Goal: Information Seeking & Learning: Learn about a topic

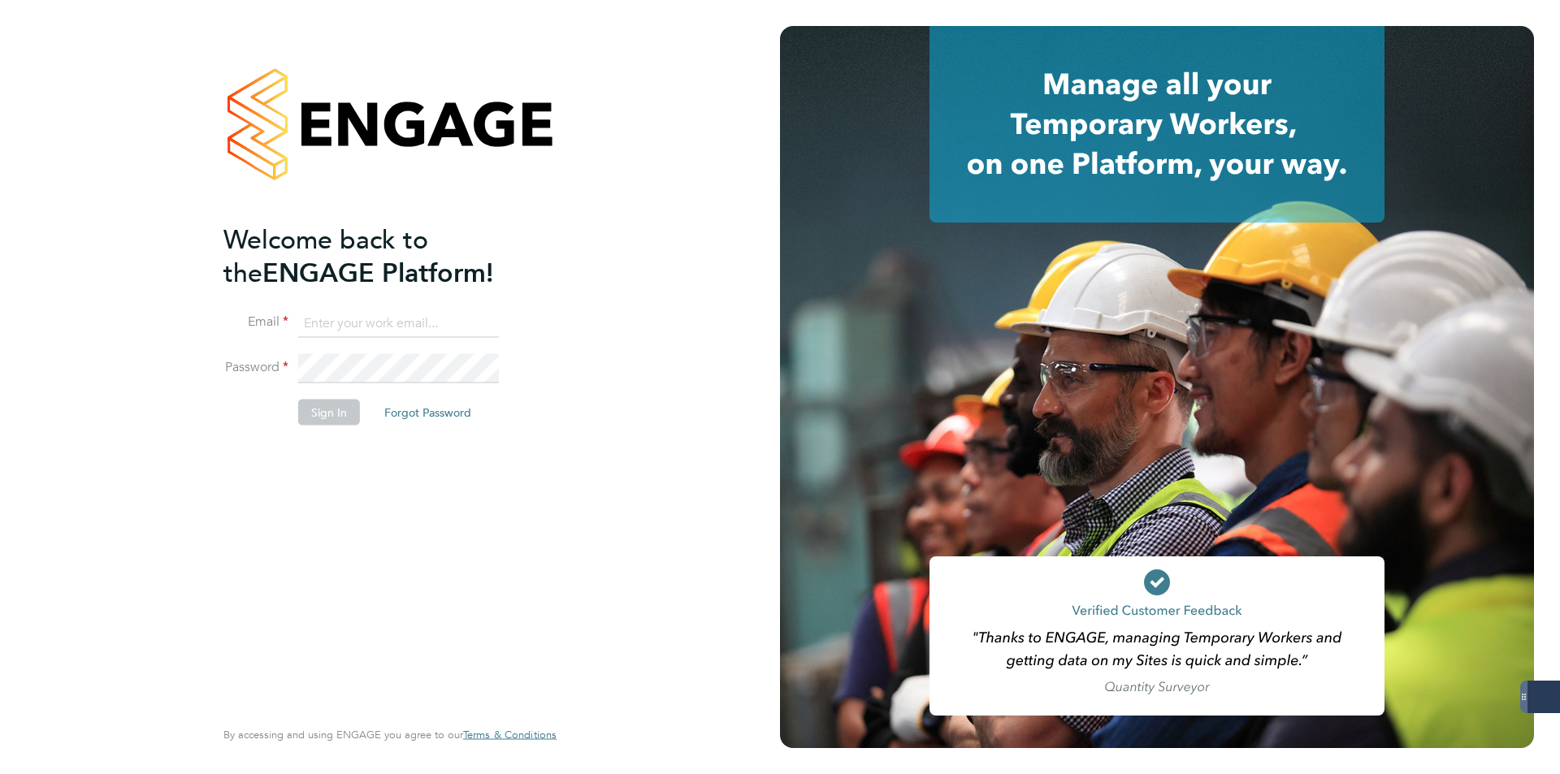
type input "[PERSON_NAME][EMAIL_ADDRESS][DOMAIN_NAME]"
click at [325, 415] on button "Sign In" at bounding box center [329, 413] width 62 height 26
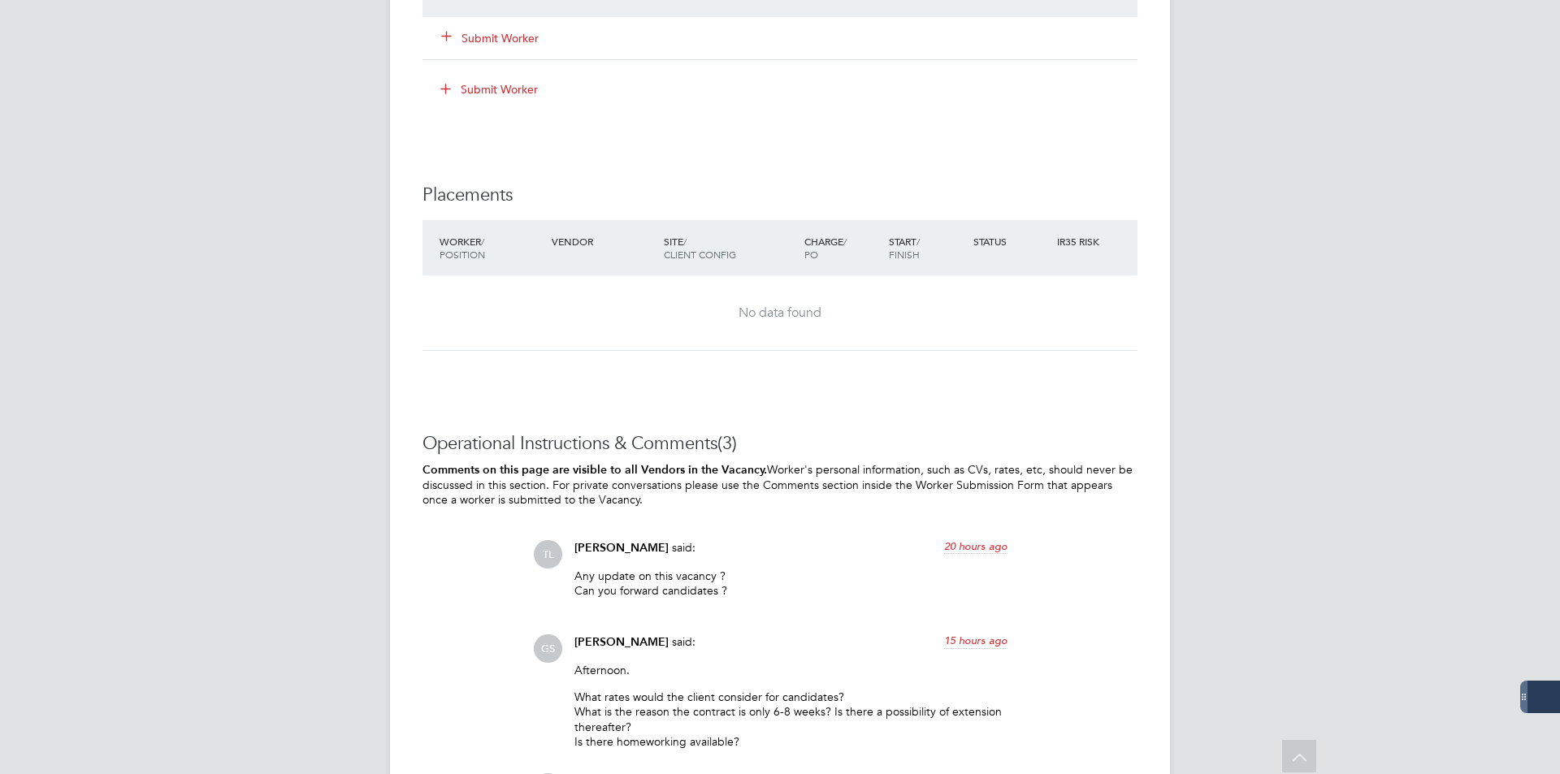
scroll to position [1783, 0]
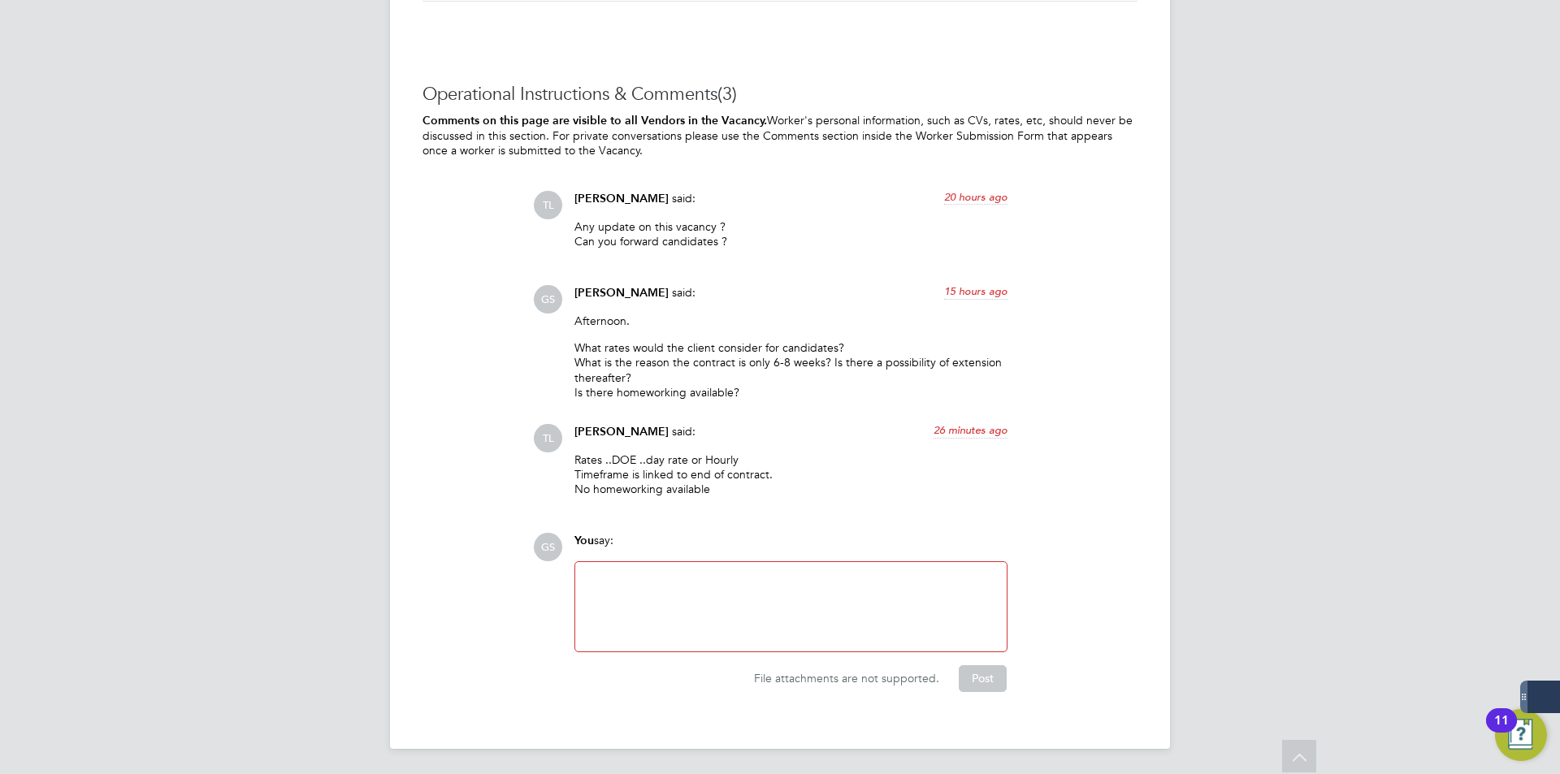
drag, startPoint x: 665, startPoint y: 471, endPoint x: 575, endPoint y: 459, distance: 90.2
click at [575, 459] on p "Rates ..DOE ..day rate or Hourly Timeframe is linked to end of contract. No hom…" at bounding box center [791, 475] width 433 height 45
click at [794, 488] on p "Rates ..DOE ..day rate or Hourly Timeframe is linked to end of contract. No hom…" at bounding box center [791, 475] width 433 height 45
drag, startPoint x: 635, startPoint y: 457, endPoint x: 592, endPoint y: 460, distance: 42.4
click at [592, 460] on p "Rates ..DOE ..day rate or Hourly Timeframe is linked to end of contract. No hom…" at bounding box center [791, 475] width 433 height 45
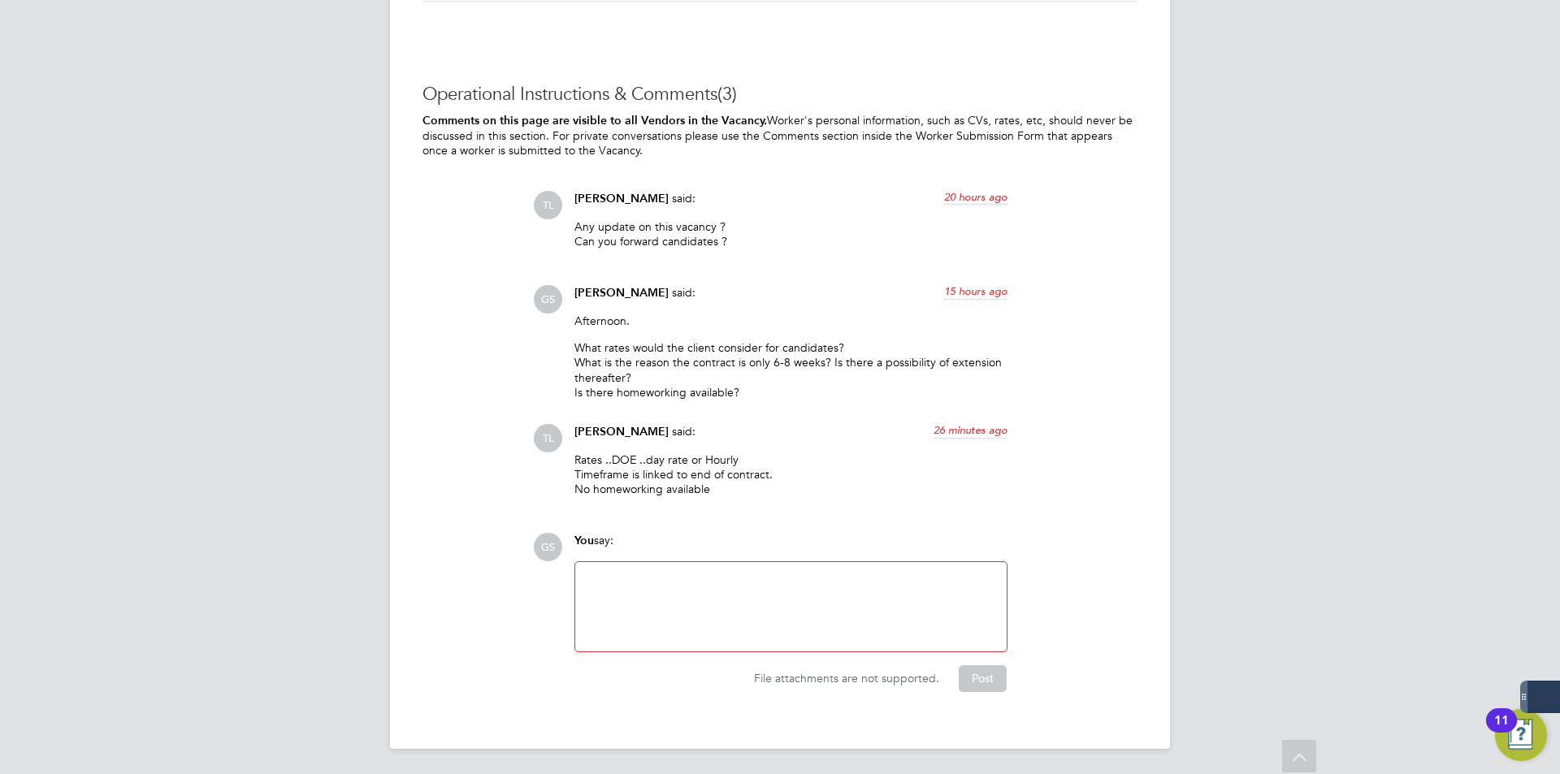
click at [694, 459] on p "Rates ..DOE ..day rate or Hourly Timeframe is linked to end of contract. No hom…" at bounding box center [791, 475] width 433 height 45
drag, startPoint x: 631, startPoint y: 455, endPoint x: 555, endPoint y: 457, distance: 76.4
click at [555, 457] on div "TL Tom Langley said: 26 minutes ago Rates ..DOE ..day rate or Hourly Timeframe …" at bounding box center [835, 466] width 605 height 85
click at [796, 485] on p "Rates ..DOE ..day rate or Hourly Timeframe is linked to end of contract. No hom…" at bounding box center [791, 475] width 433 height 45
drag, startPoint x: 719, startPoint y: 490, endPoint x: 570, endPoint y: 455, distance: 153.6
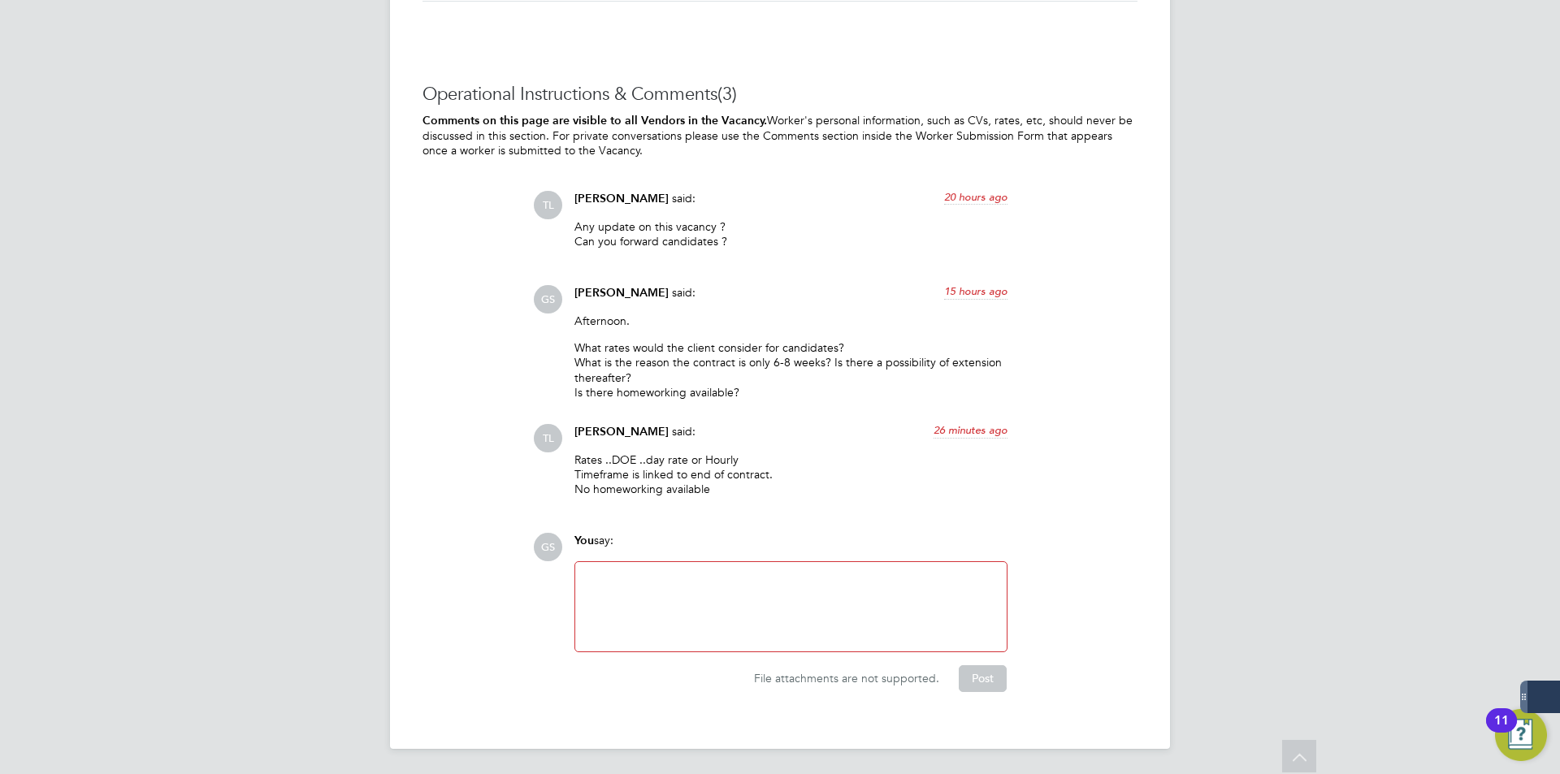
click at [570, 455] on div "Tom Langley said: 26 minutes ago Rates ..DOE ..day rate or Hourly Timeframe is …" at bounding box center [790, 466] width 449 height 85
drag, startPoint x: 679, startPoint y: 462, endPoint x: 640, endPoint y: 455, distance: 39.5
click at [678, 460] on p "Rates ..DOE ..day rate or Hourly Timeframe is linked to end of contract. No hom…" at bounding box center [791, 475] width 433 height 45
click at [621, 455] on p "Rates ..DOE ..day rate or Hourly Timeframe is linked to end of contract. No hom…" at bounding box center [791, 475] width 433 height 45
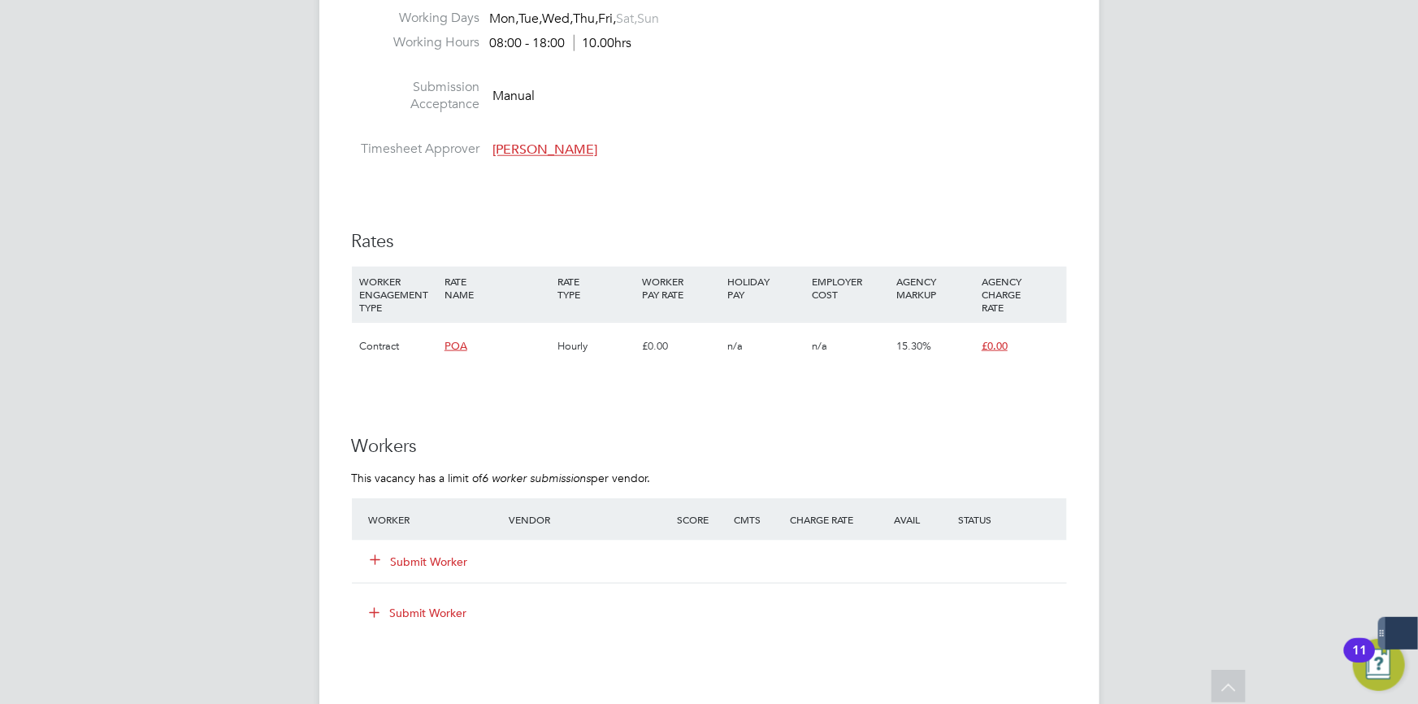
scroll to position [886, 0]
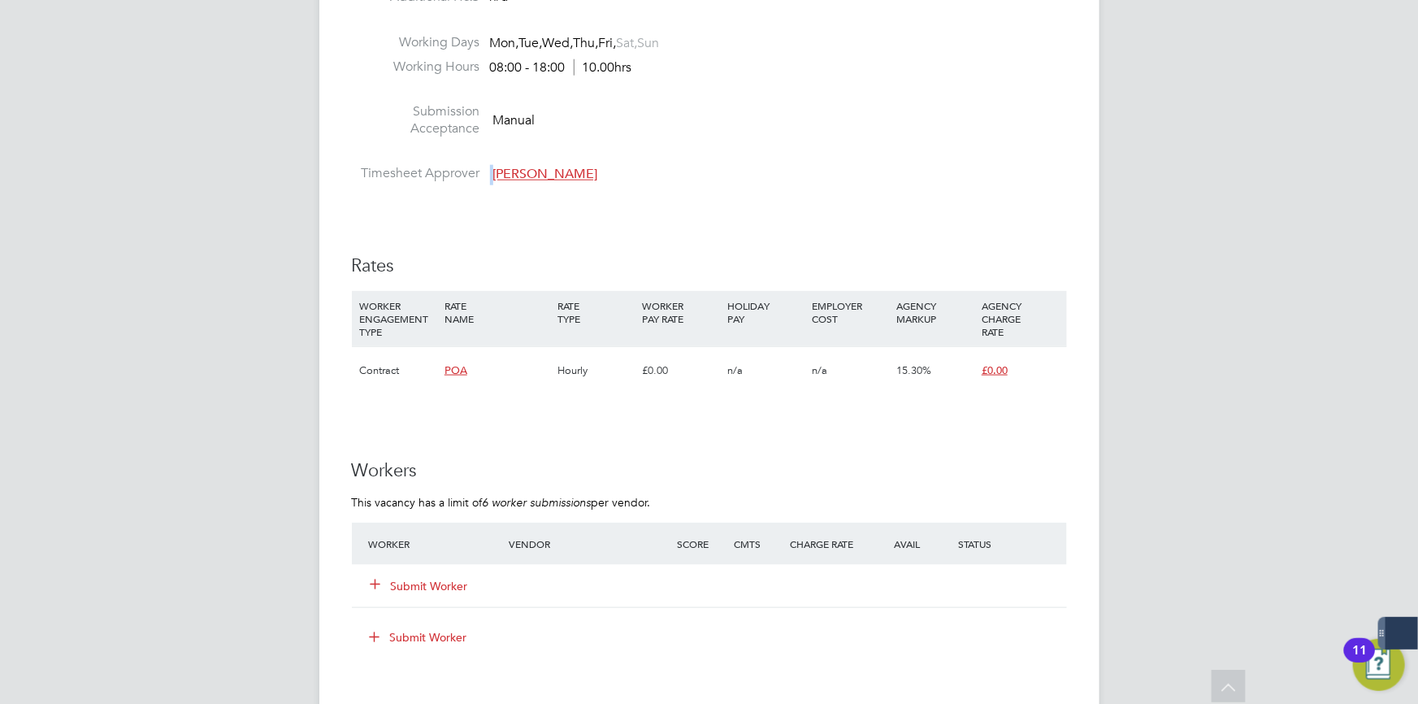
drag, startPoint x: 573, startPoint y: 169, endPoint x: 485, endPoint y: 171, distance: 87.8
click at [485, 171] on li "Timesheet Approver Tom Langley" at bounding box center [709, 177] width 715 height 24
drag, startPoint x: 575, startPoint y: 163, endPoint x: 519, endPoint y: 163, distance: 55.3
click at [519, 163] on li at bounding box center [709, 155] width 715 height 21
click at [518, 169] on span "Tom Langley" at bounding box center [545, 175] width 105 height 16
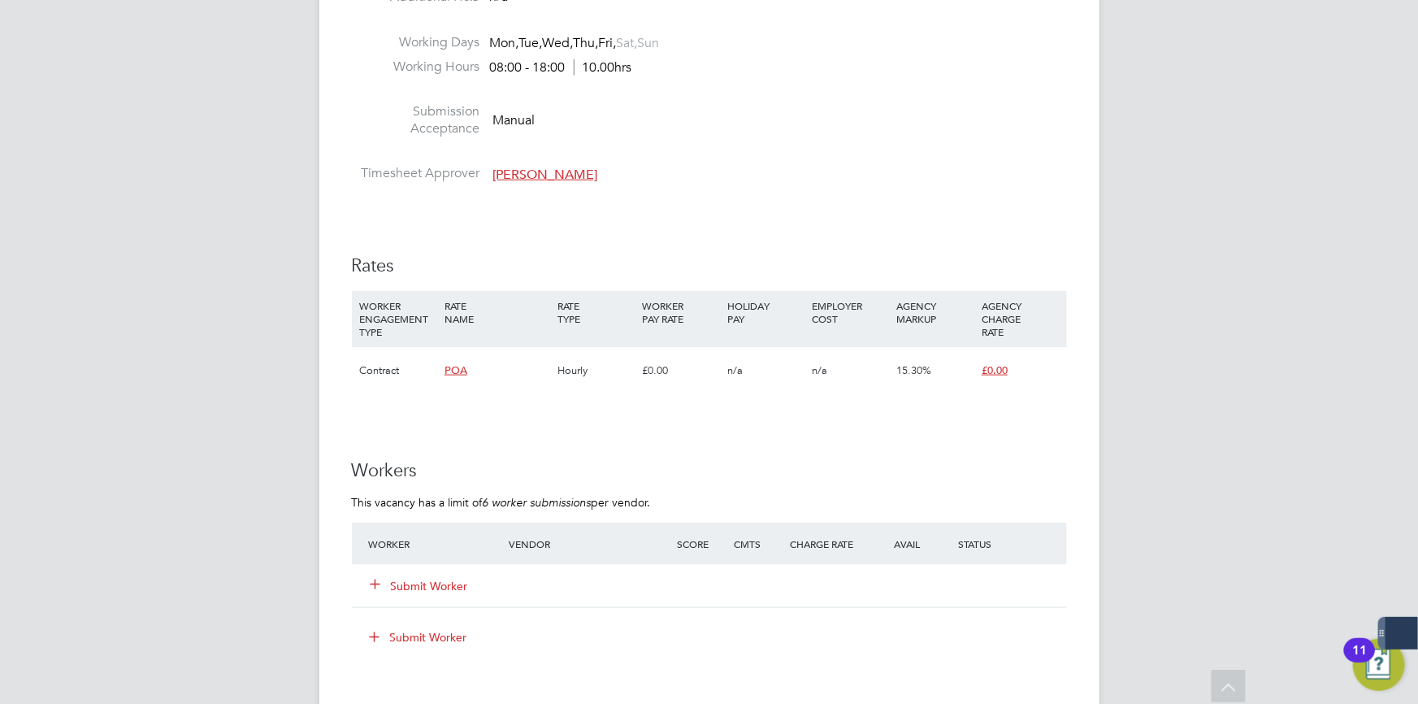
scroll to position [16, 74]
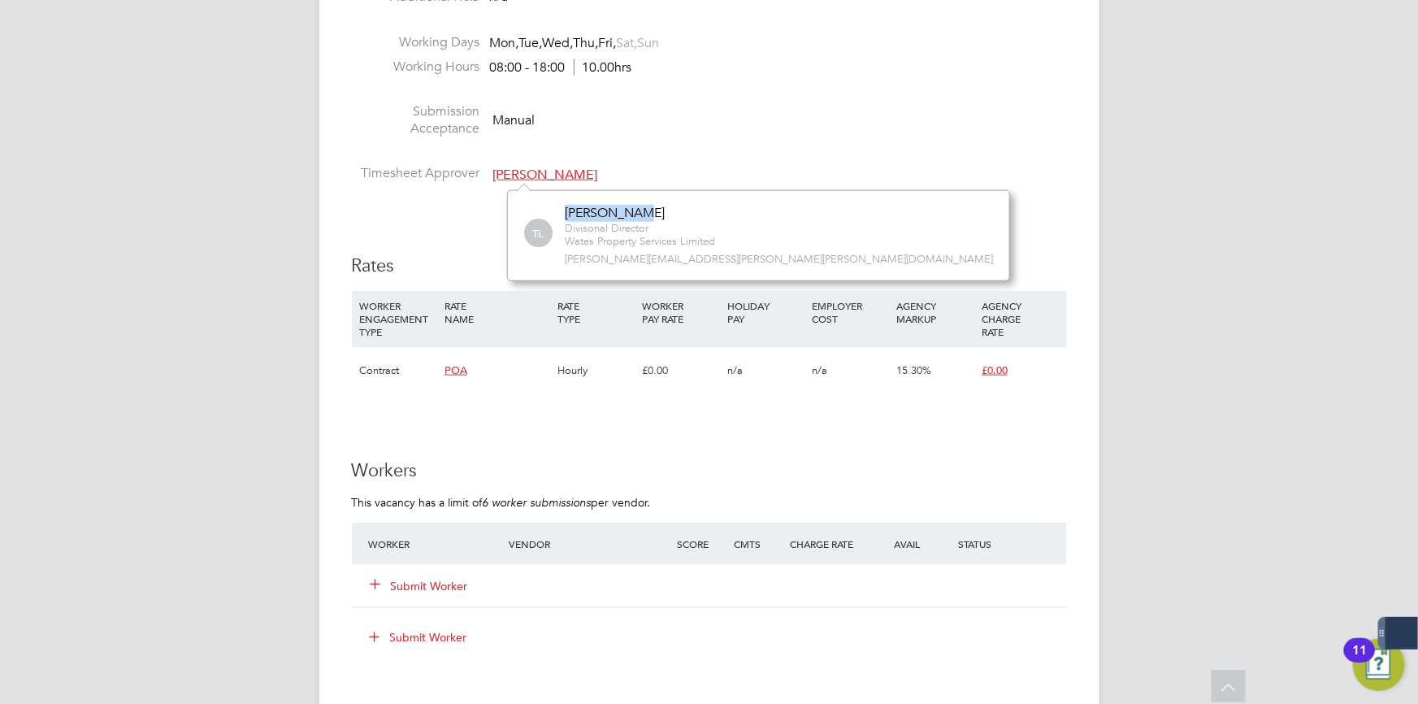
drag, startPoint x: 645, startPoint y: 214, endPoint x: 561, endPoint y: 210, distance: 84.6
click at [561, 210] on div "TL Tom Langley Divisonal Director Wates Property Services Limited tom.langley@w…" at bounding box center [758, 236] width 469 height 62
copy div "Tom Langley"
click at [874, 214] on div "IR35 Determination IR35 Status Disabled for this client. This feature can be en…" at bounding box center [709, 537] width 715 height 2154
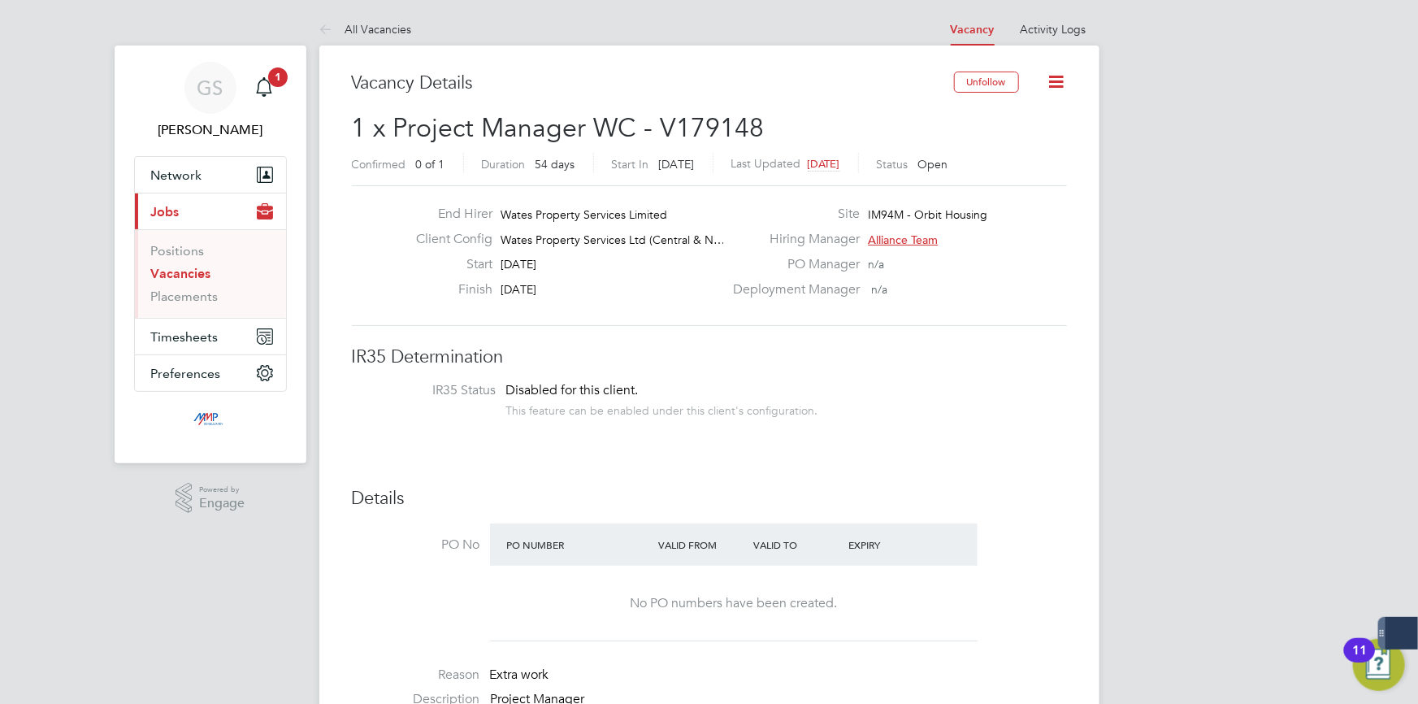
scroll to position [591, 0]
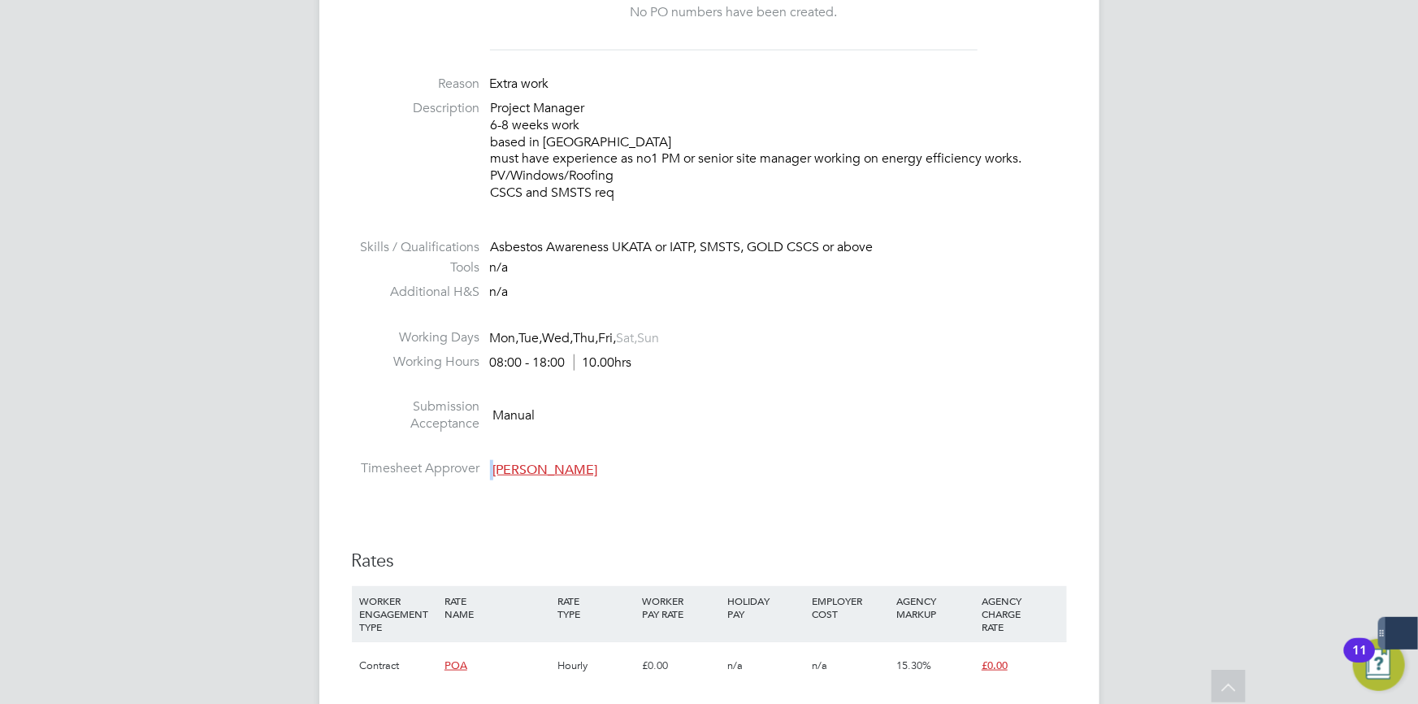
drag, startPoint x: 570, startPoint y: 472, endPoint x: 488, endPoint y: 468, distance: 81.4
click at [488, 468] on li "Timesheet Approver Tom Langley" at bounding box center [709, 472] width 715 height 24
drag, startPoint x: 582, startPoint y: 459, endPoint x: 497, endPoint y: 459, distance: 85.3
click at [497, 460] on li "Timesheet Approver Tom Langley" at bounding box center [709, 472] width 715 height 24
drag, startPoint x: 492, startPoint y: 458, endPoint x: 531, endPoint y: 254, distance: 206.9
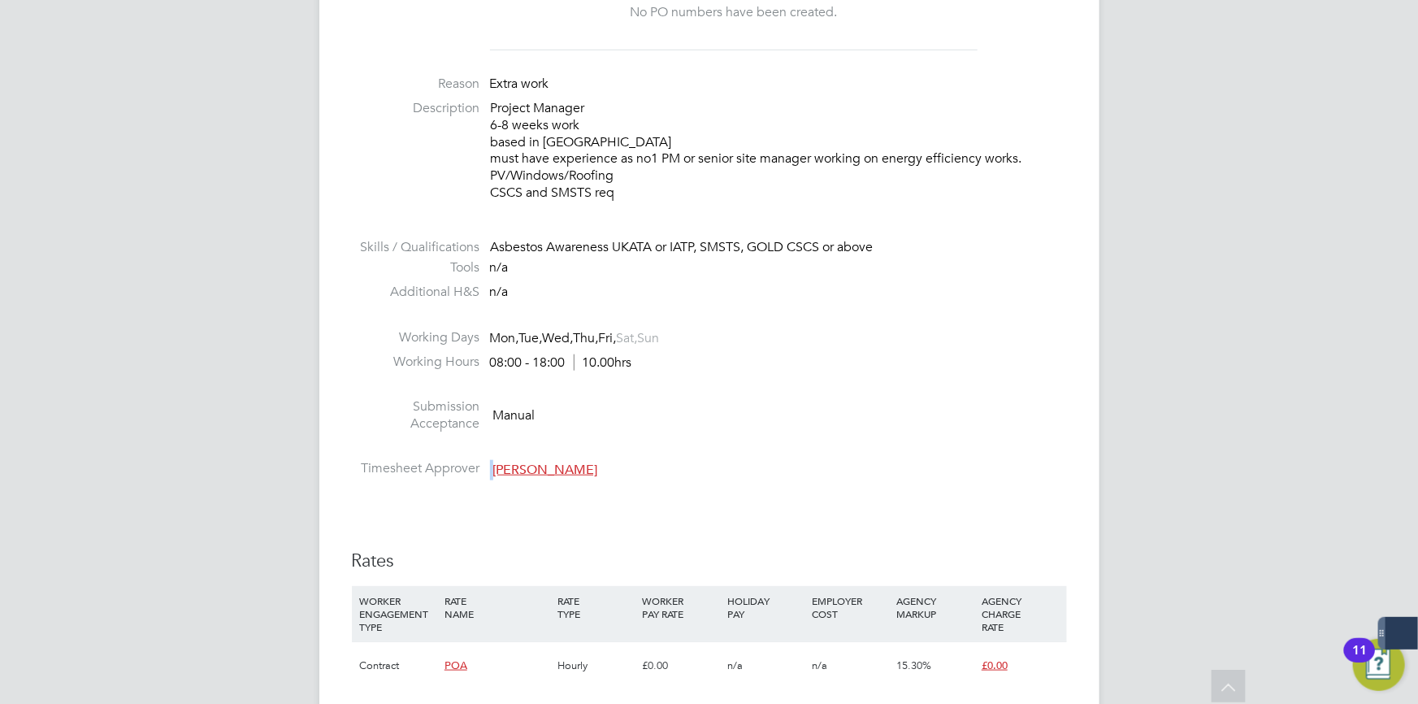
click at [567, 463] on ul "PO No PO Number Valid From Valid To Expiry No PO numbers have been created. Rea…" at bounding box center [709, 209] width 715 height 553
click at [555, 463] on span "Tom Langley" at bounding box center [545, 470] width 105 height 16
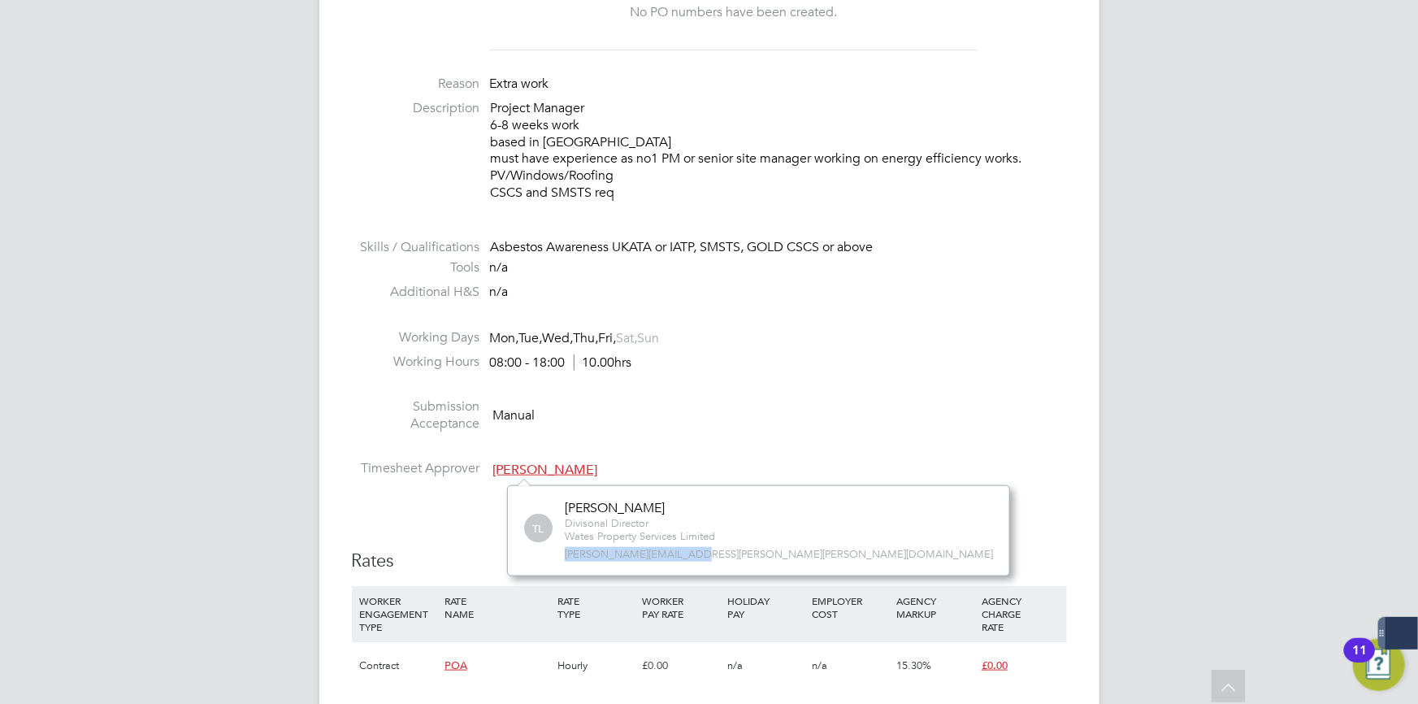
drag, startPoint x: 689, startPoint y: 553, endPoint x: 541, endPoint y: 549, distance: 147.9
click at [541, 549] on div "TL Tom Langley Divisonal Director Wates Property Services Limited tom.langley@w…" at bounding box center [758, 531] width 469 height 62
copy span "tom.langley@wates.co.uk"
click at [696, 333] on li "Working Days Mon, Tue, Wed, Thu, Fri, Sat, Sun" at bounding box center [709, 341] width 715 height 24
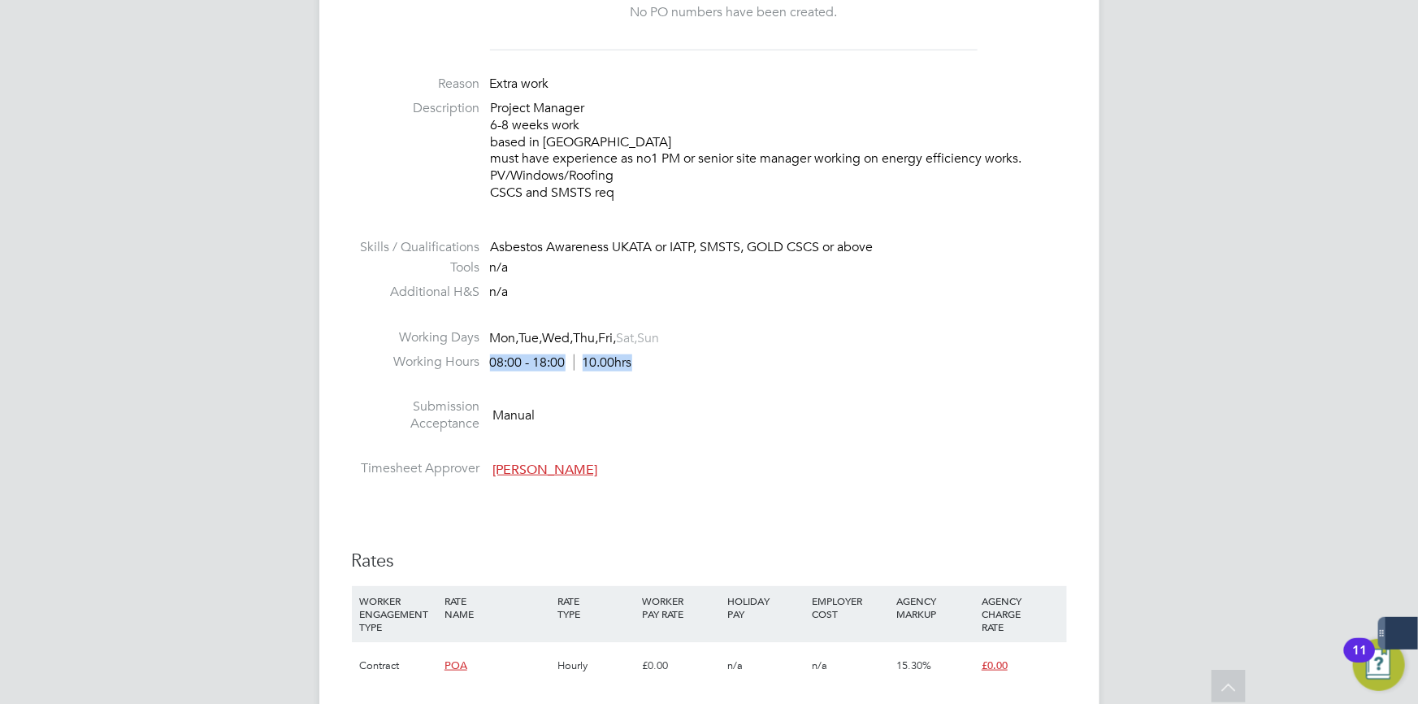
drag, startPoint x: 642, startPoint y: 364, endPoint x: 500, endPoint y: 353, distance: 142.7
click at [500, 354] on li "Working Hours 08:00 - 18:00 10.00hrs" at bounding box center [709, 366] width 715 height 24
click at [690, 368] on li "Working Hours 08:00 - 18:00 10.00hrs" at bounding box center [709, 366] width 715 height 24
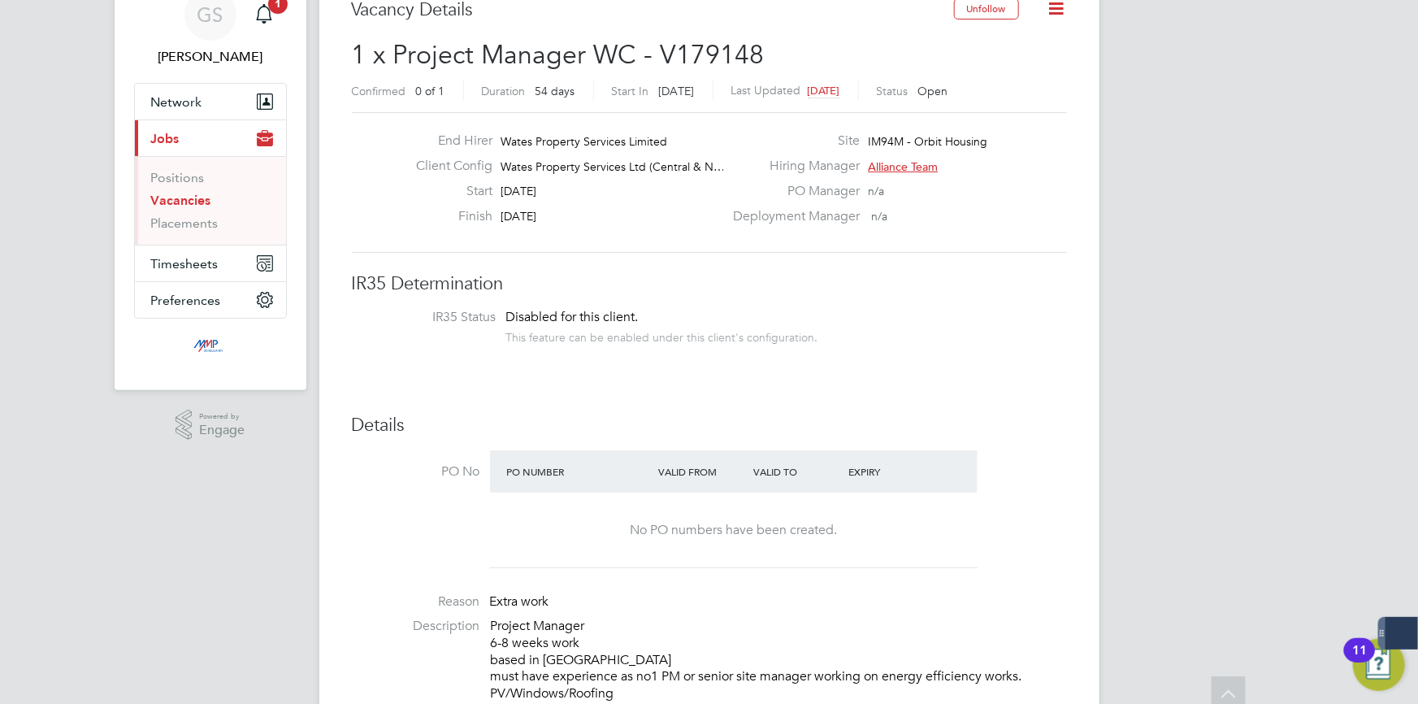
scroll to position [0, 0]
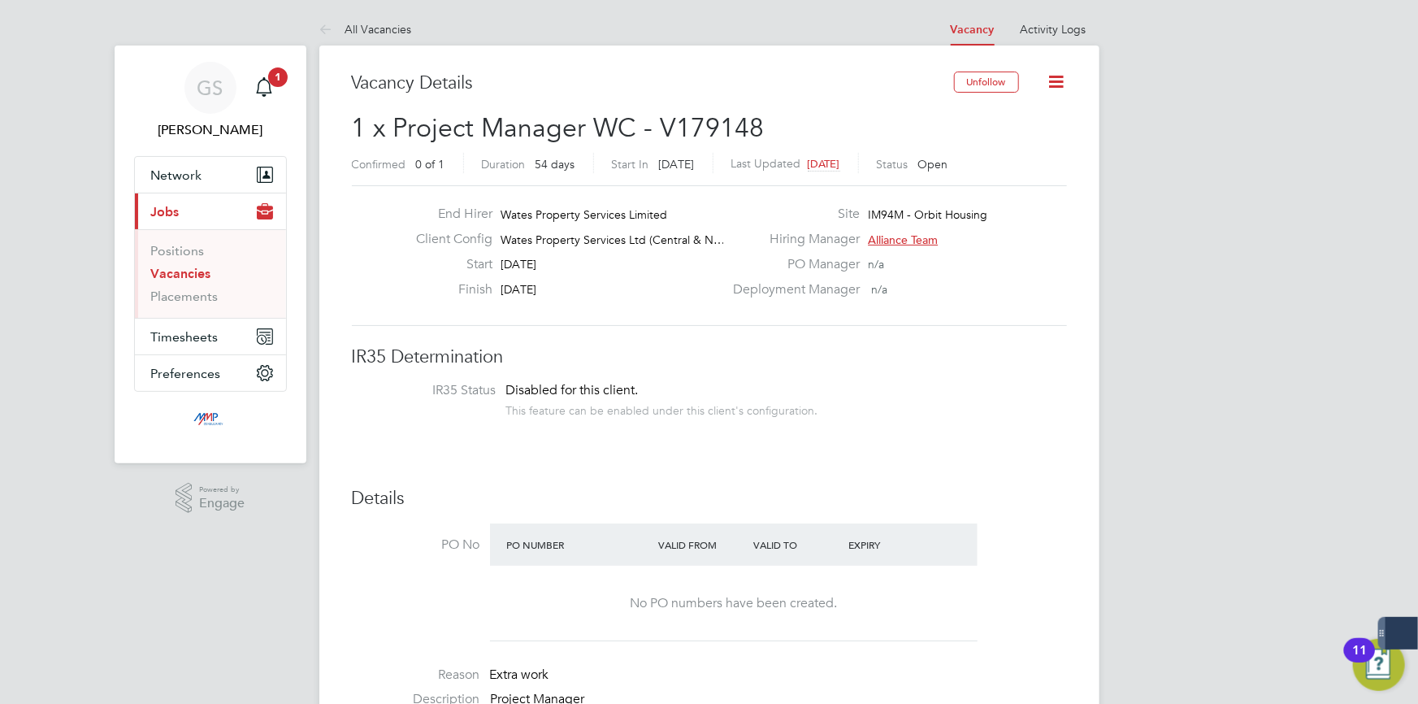
click at [1062, 84] on icon at bounding box center [1057, 82] width 20 height 20
click at [1052, 300] on div "Deployment Manager n/a" at bounding box center [897, 293] width 349 height 25
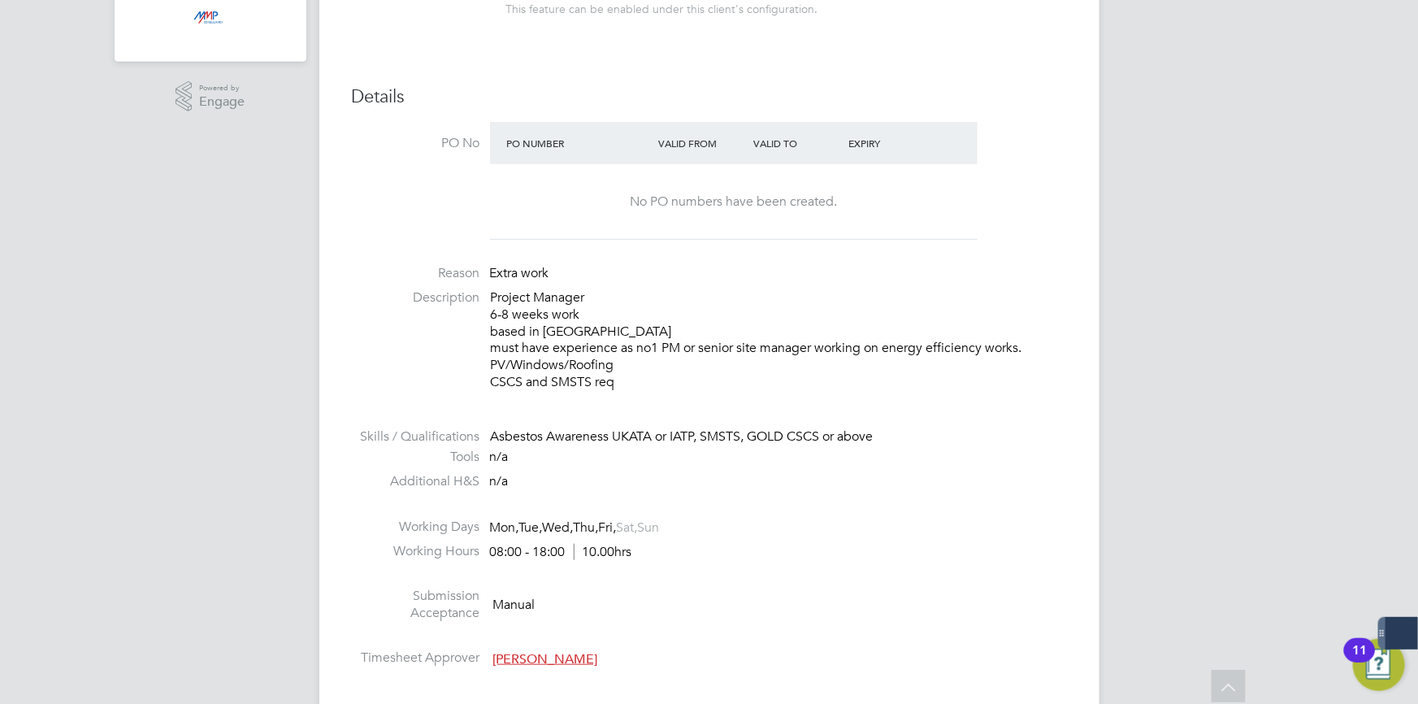
scroll to position [443, 0]
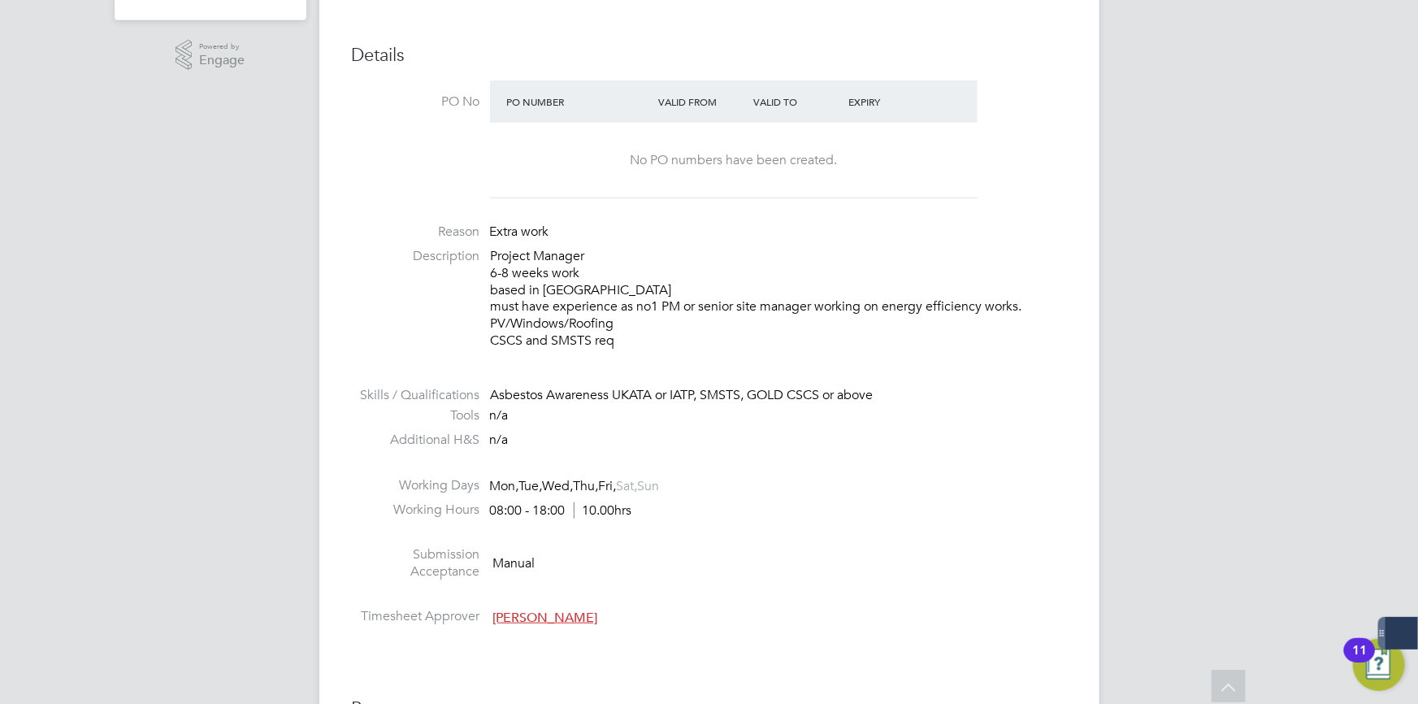
drag, startPoint x: 622, startPoint y: 340, endPoint x: 420, endPoint y: 225, distance: 232.5
click at [420, 225] on ul "PO No PO Number Valid From Valid To Expiry No PO numbers have been created. Rea…" at bounding box center [709, 356] width 715 height 553
click at [659, 396] on div "Asbestos Awareness UKATA or IATP, SMSTS, GOLD CSCS or above" at bounding box center [779, 395] width 576 height 17
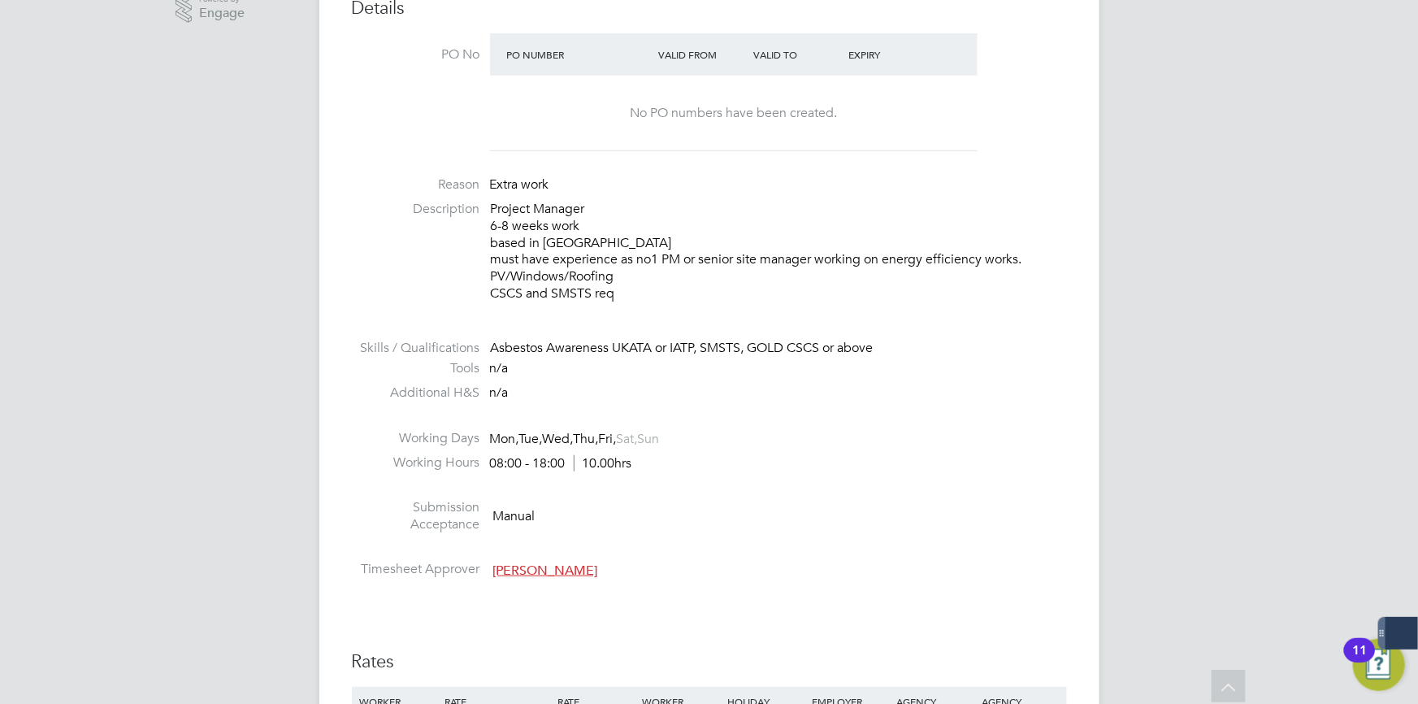
scroll to position [517, 0]
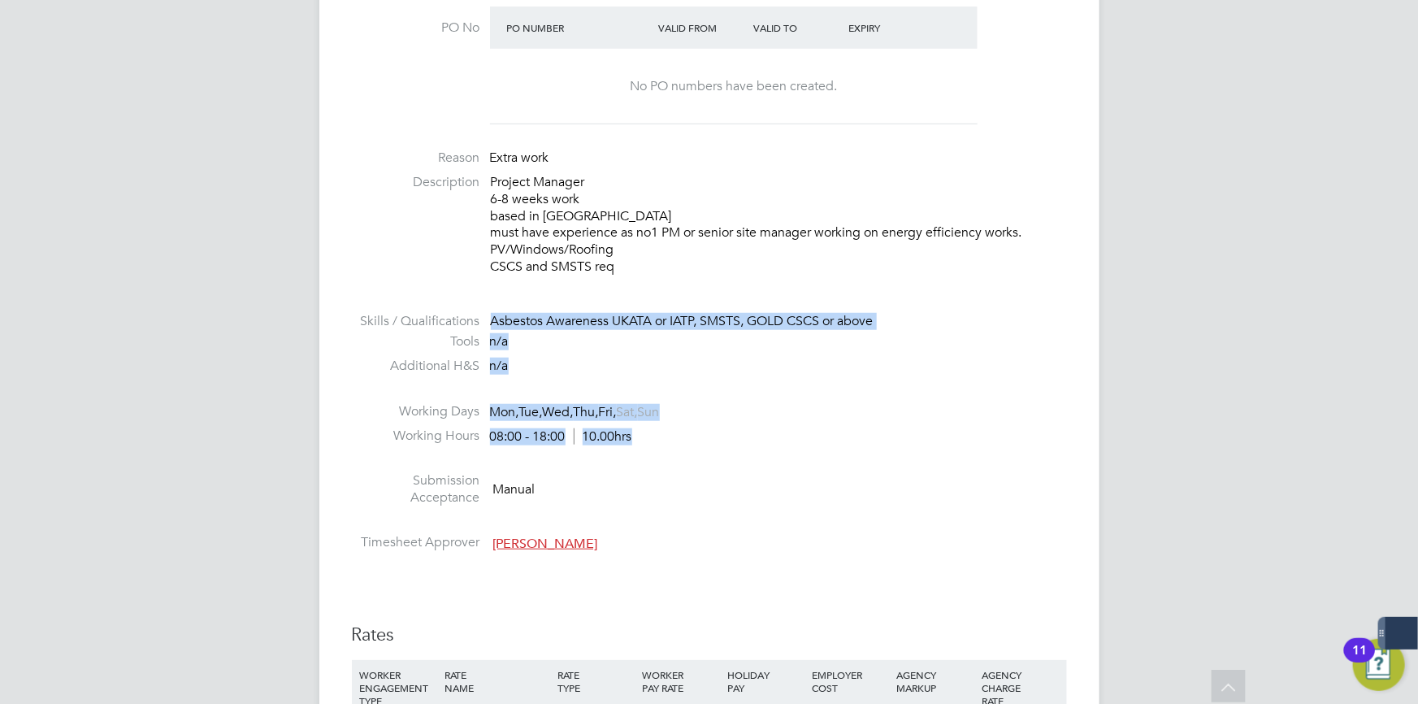
drag, startPoint x: 654, startPoint y: 434, endPoint x: 380, endPoint y: 297, distance: 306.4
click at [380, 297] on ul "PO No PO Number Valid From Valid To Expiry No PO numbers have been created. Rea…" at bounding box center [709, 283] width 715 height 553
copy ul "Skills / Qualifications Asbestos Awareness UKATA or IATP, SMSTS, GOLD CSCS or a…"
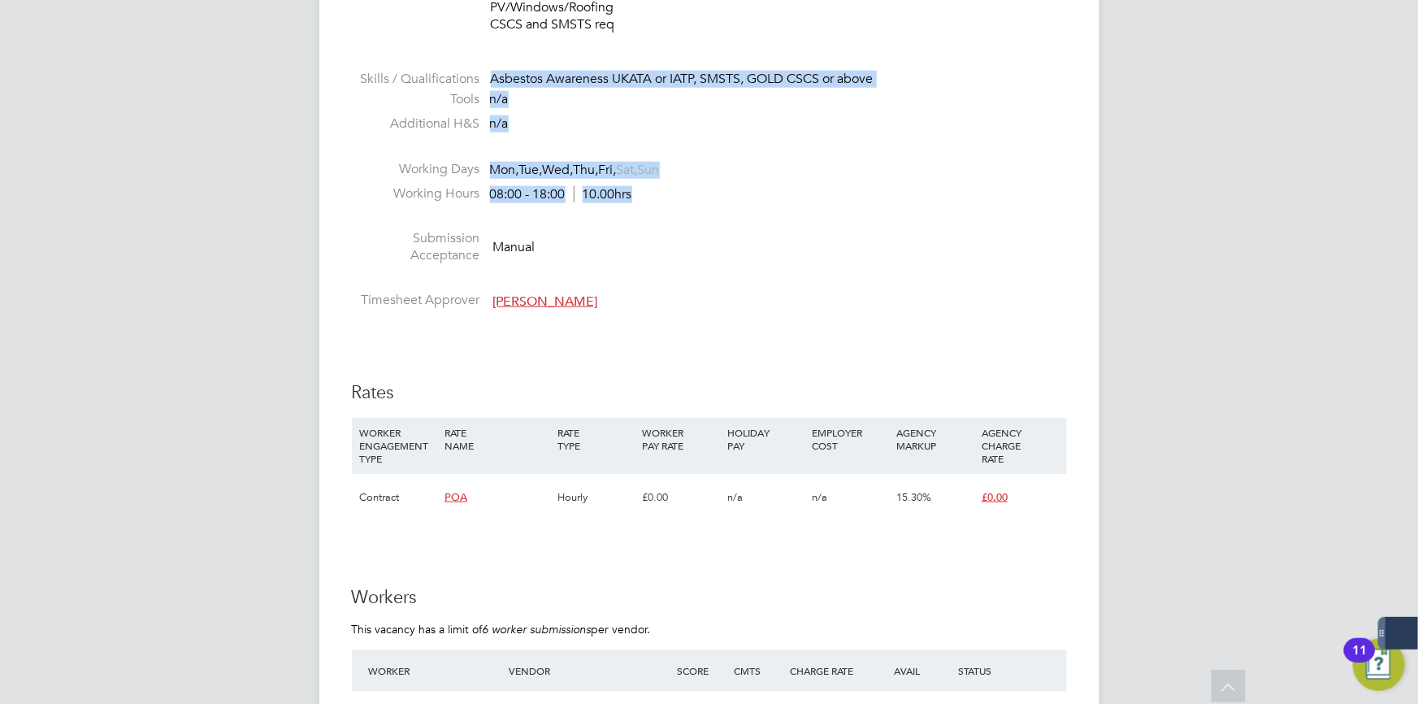
scroll to position [744, 0]
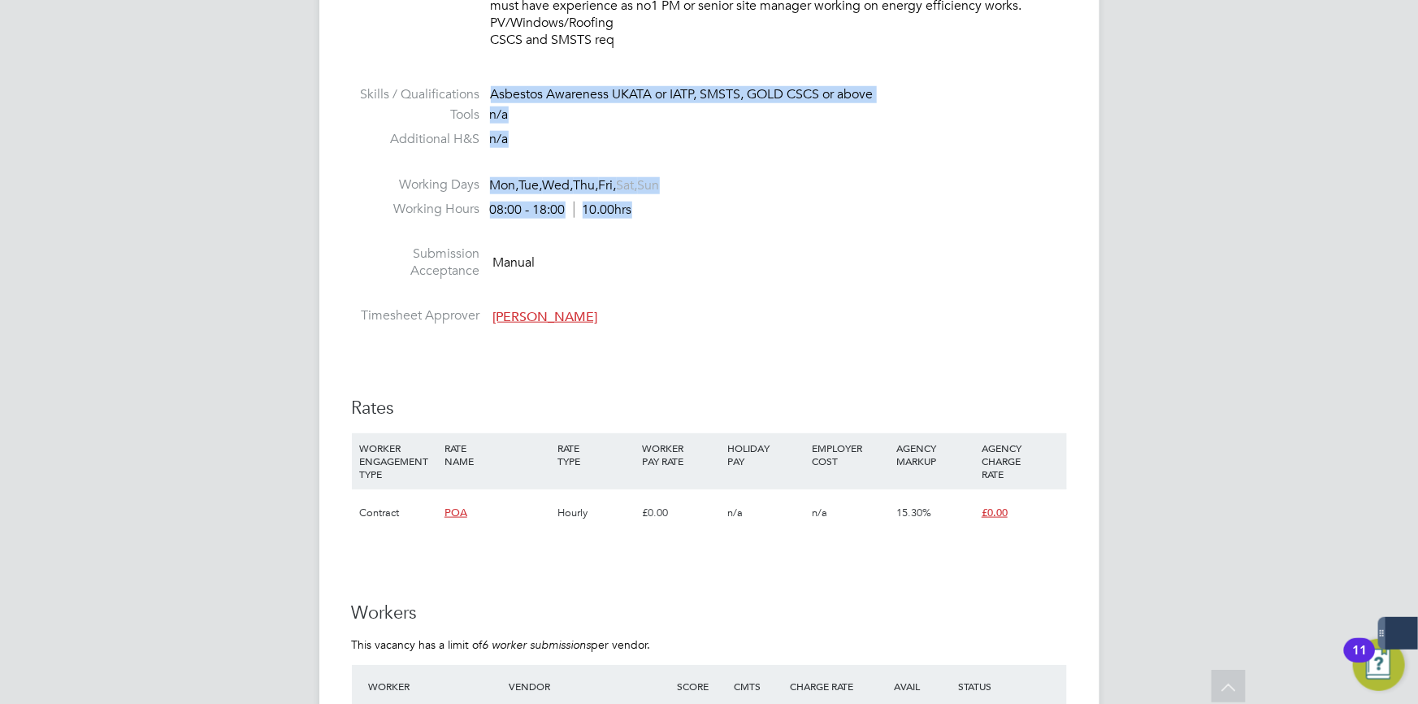
copy ul "Skills / Qualifications Asbestos Awareness UKATA or IATP, SMSTS, GOLD CSCS or a…"
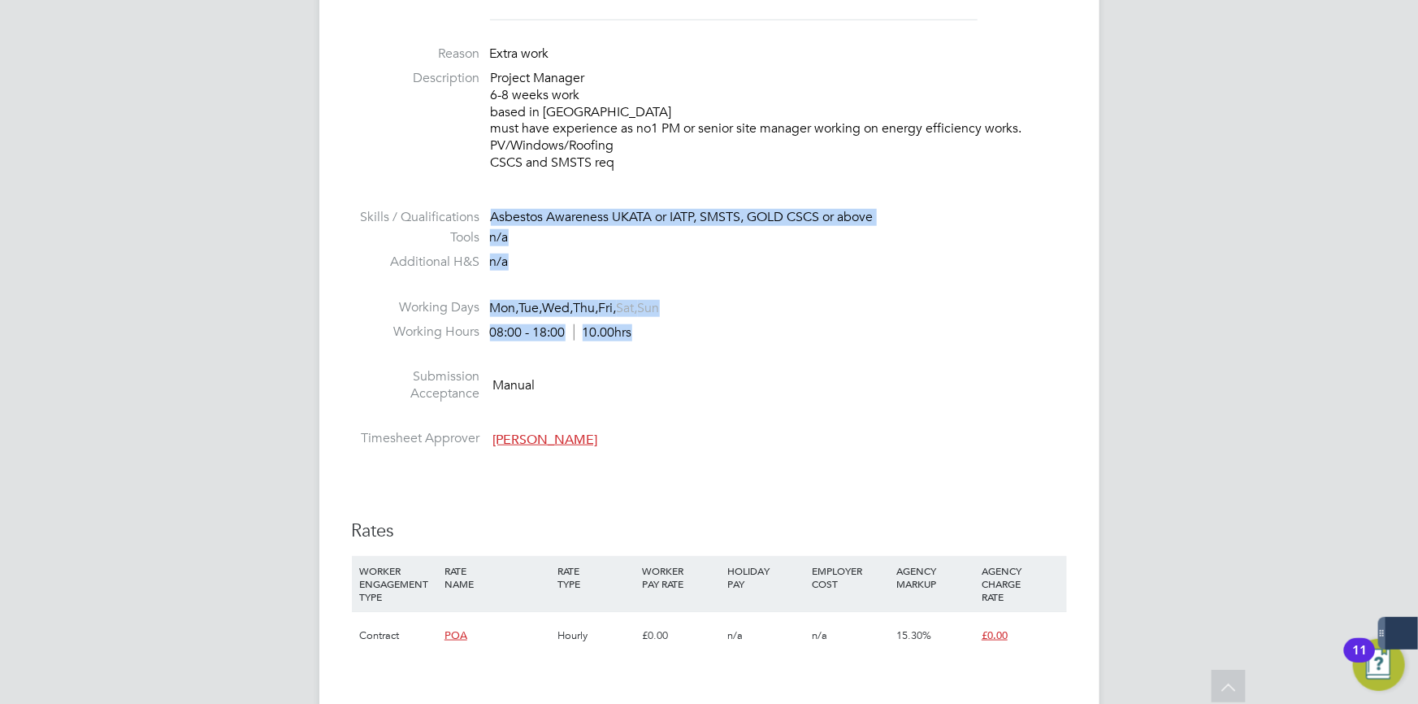
scroll to position [670, 0]
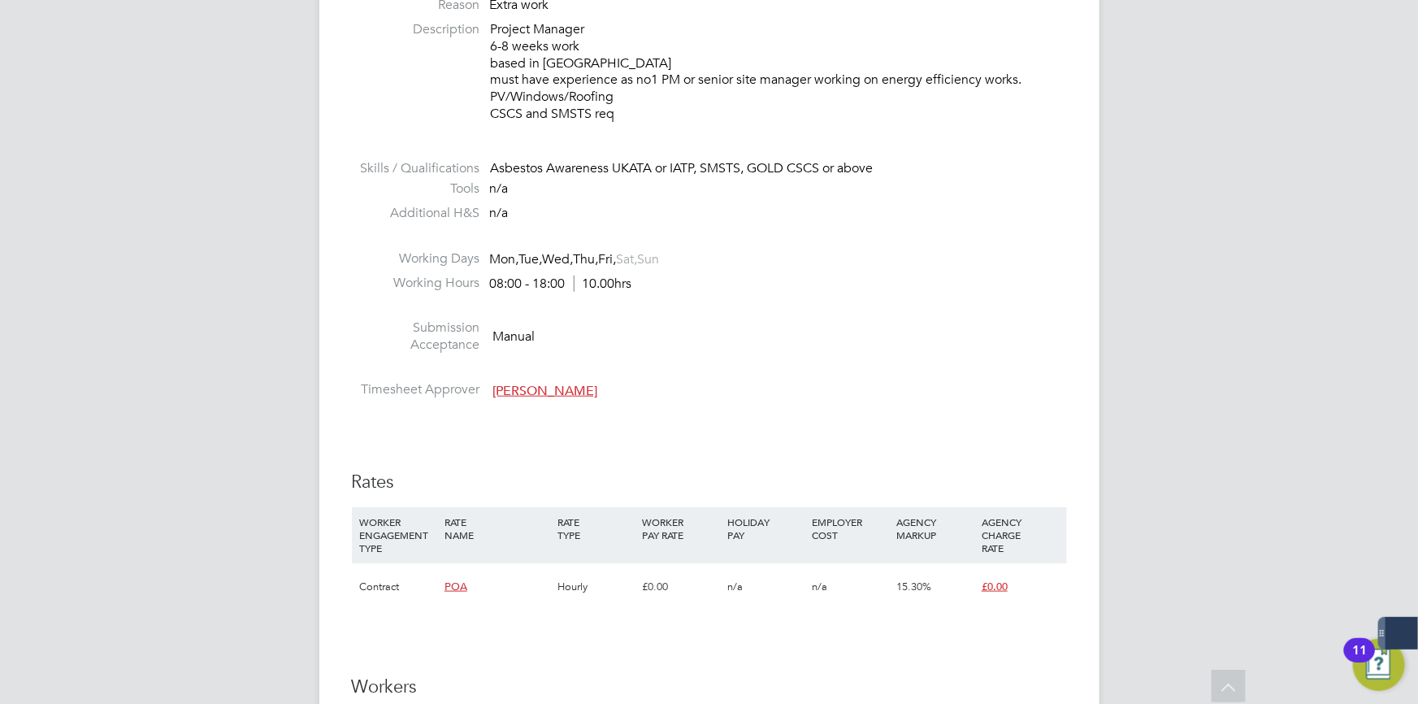
drag, startPoint x: 705, startPoint y: 298, endPoint x: 692, endPoint y: 285, distance: 18.4
click at [705, 298] on li at bounding box center [709, 308] width 715 height 21
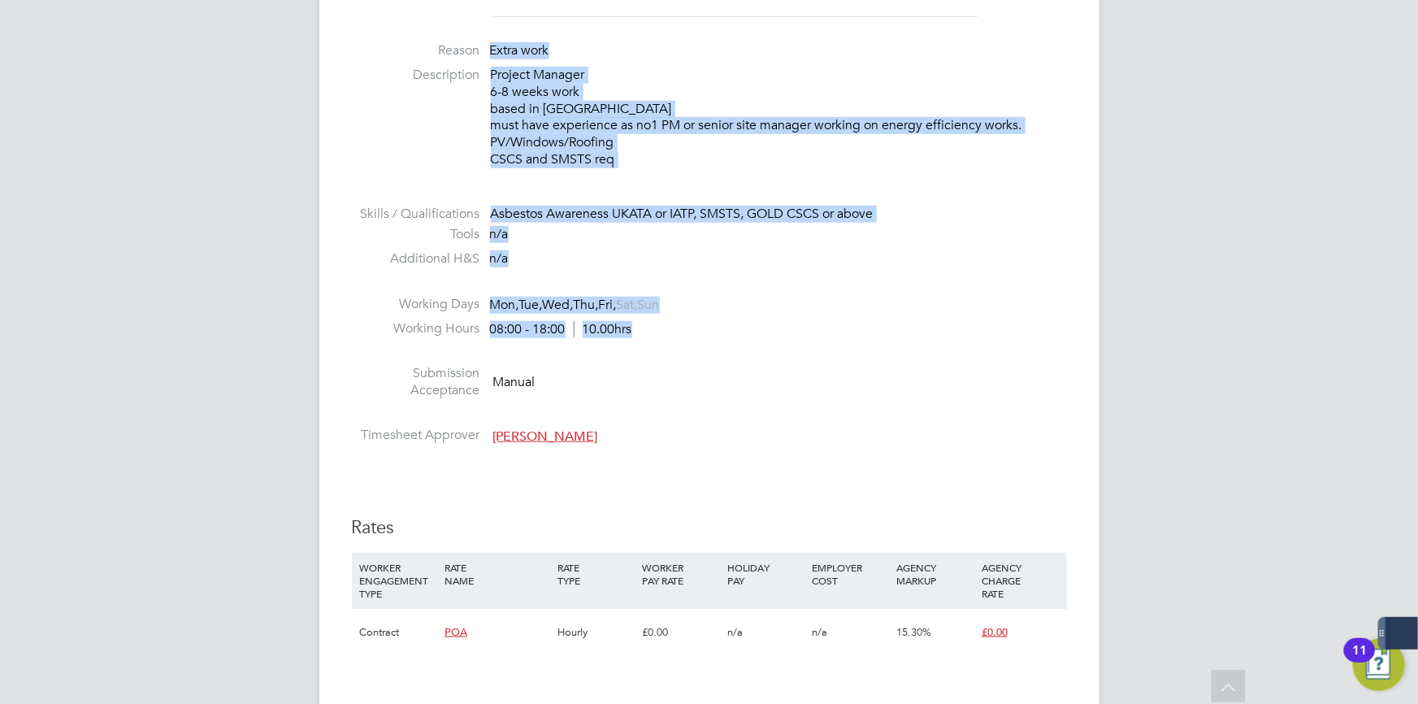
scroll to position [549, 0]
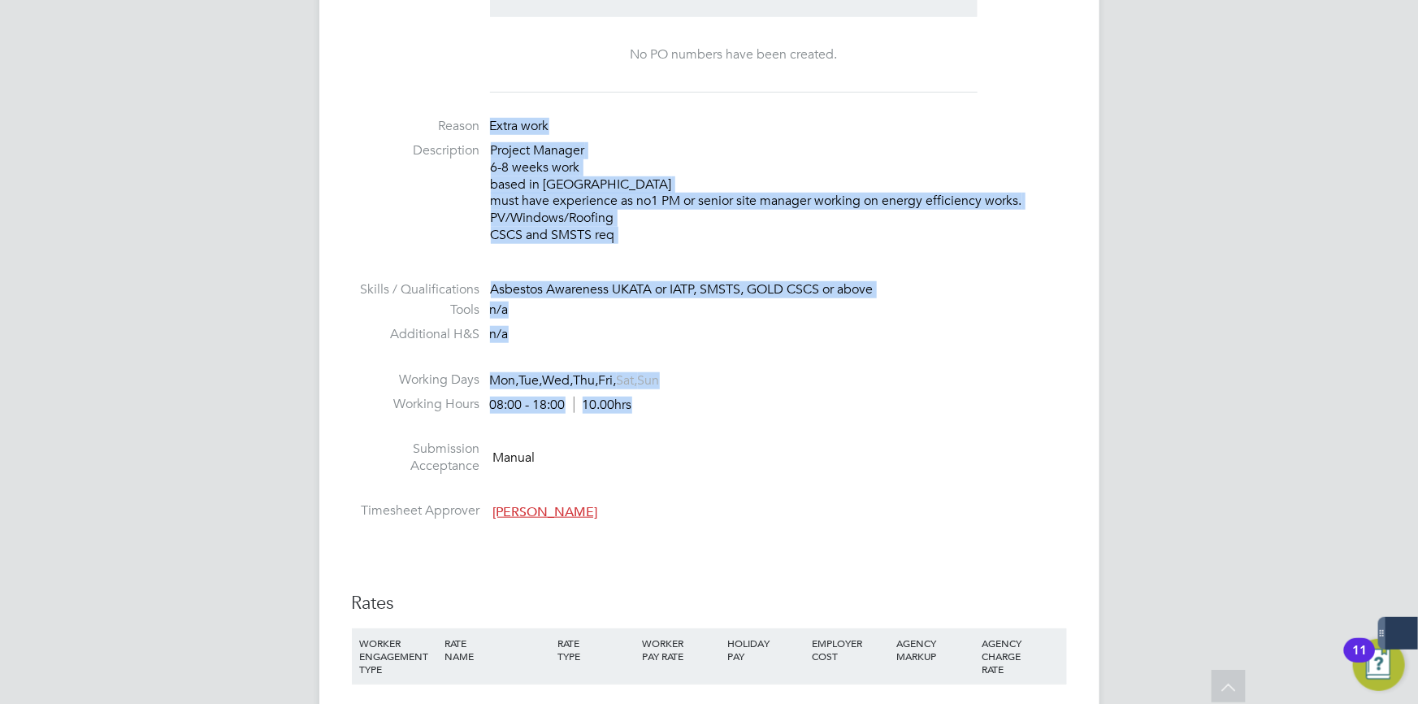
drag, startPoint x: 679, startPoint y: 280, endPoint x: 457, endPoint y: 108, distance: 281.5
click at [457, 108] on ul "PO No PO Number Valid From Valid To Expiry No PO numbers have been created. Rea…" at bounding box center [709, 251] width 715 height 553
copy ul "Extra work Description Project Manager 6-8 weeks work based in leamington Spa m…"
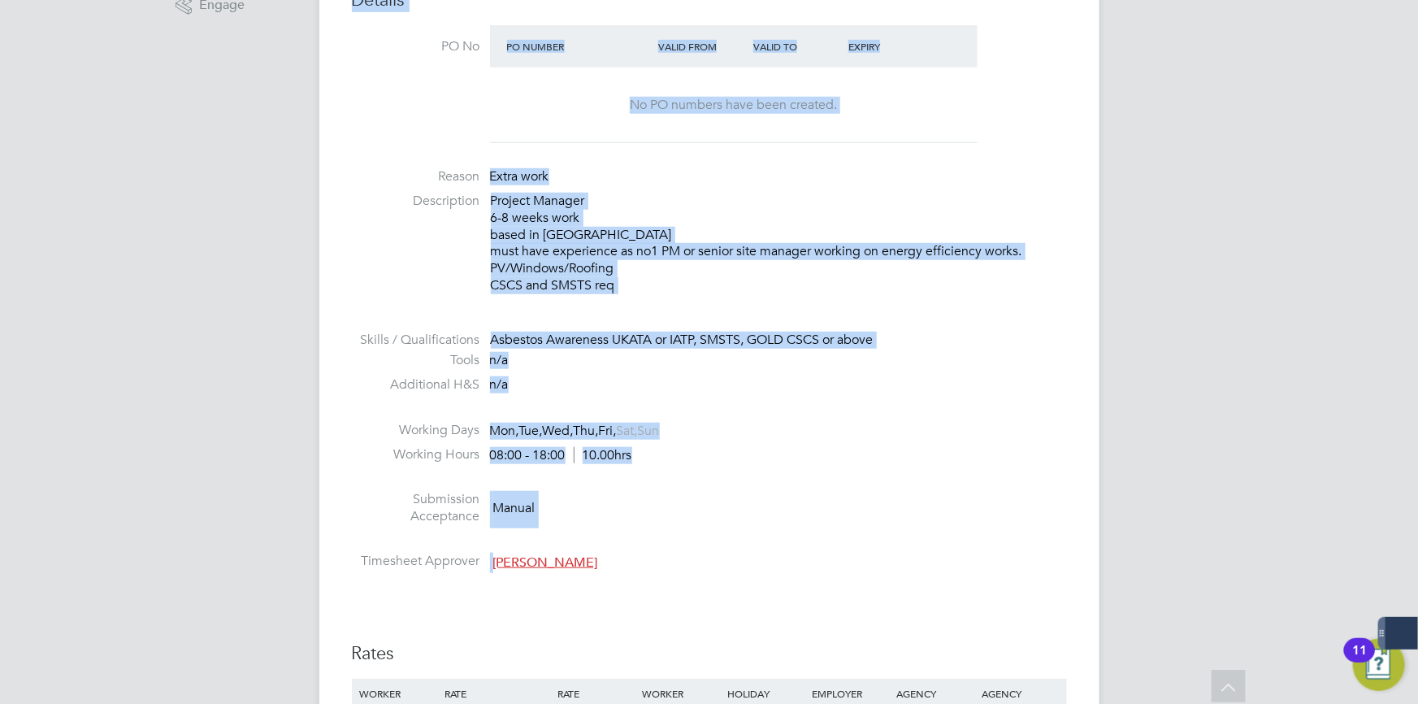
drag, startPoint x: 631, startPoint y: 514, endPoint x: 315, endPoint y: 7, distance: 597.6
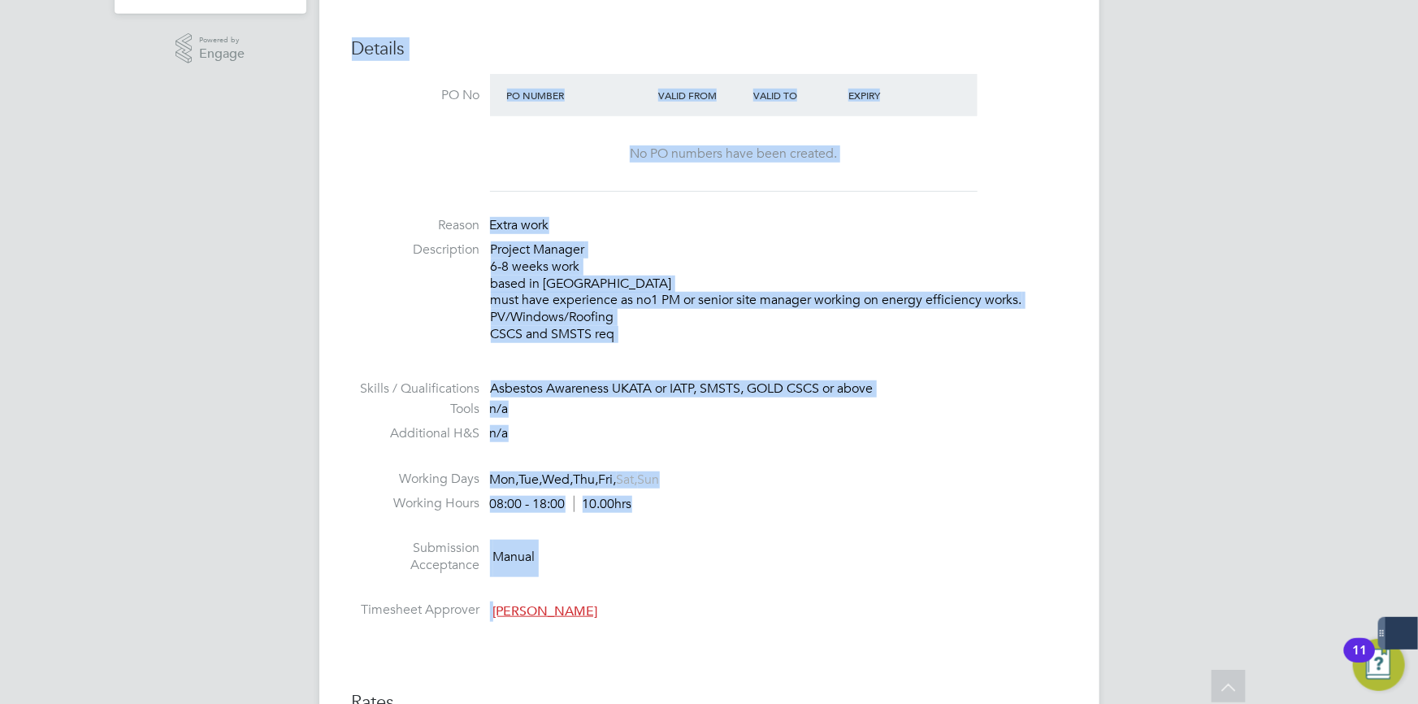
click at [739, 311] on p "Project Manager 6-8 weeks work based in leamington Spa must have experience as …" at bounding box center [779, 292] width 576 height 102
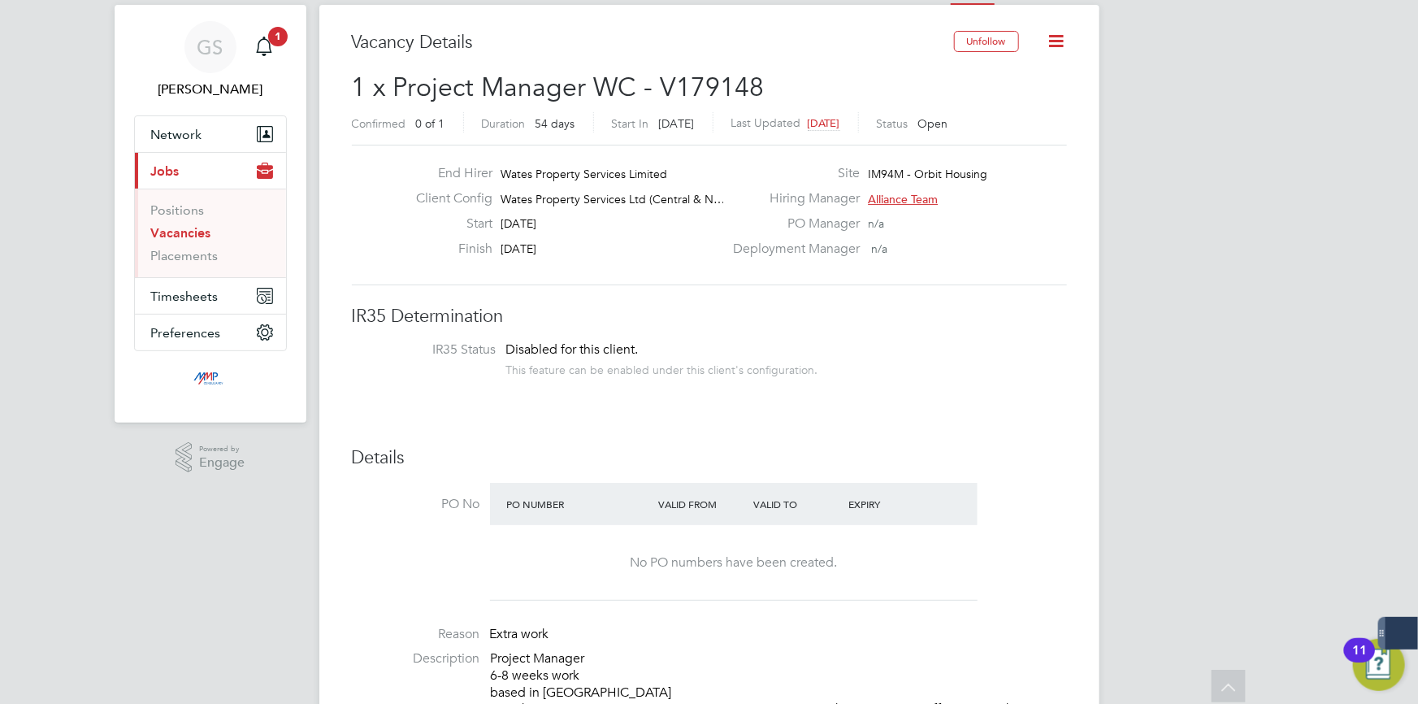
scroll to position [0, 0]
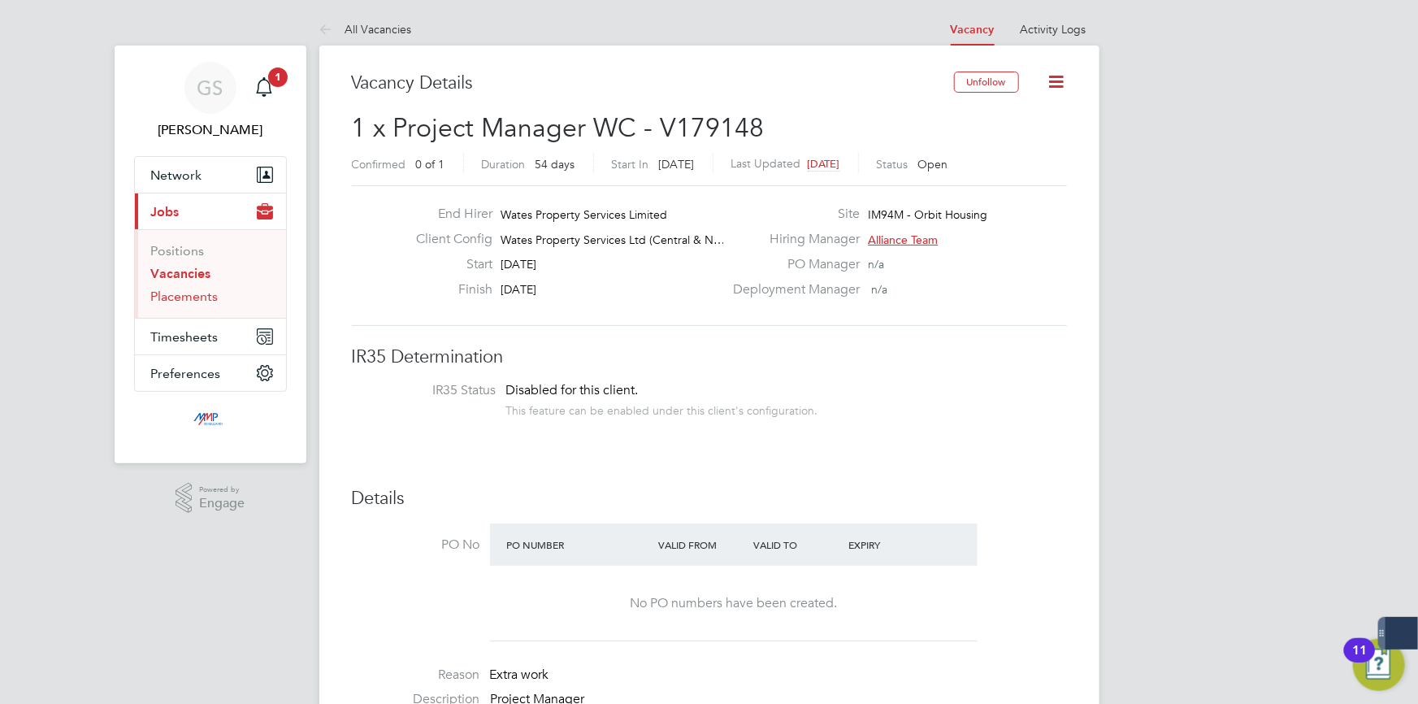
click at [171, 295] on link "Placements" at bounding box center [184, 295] width 67 height 15
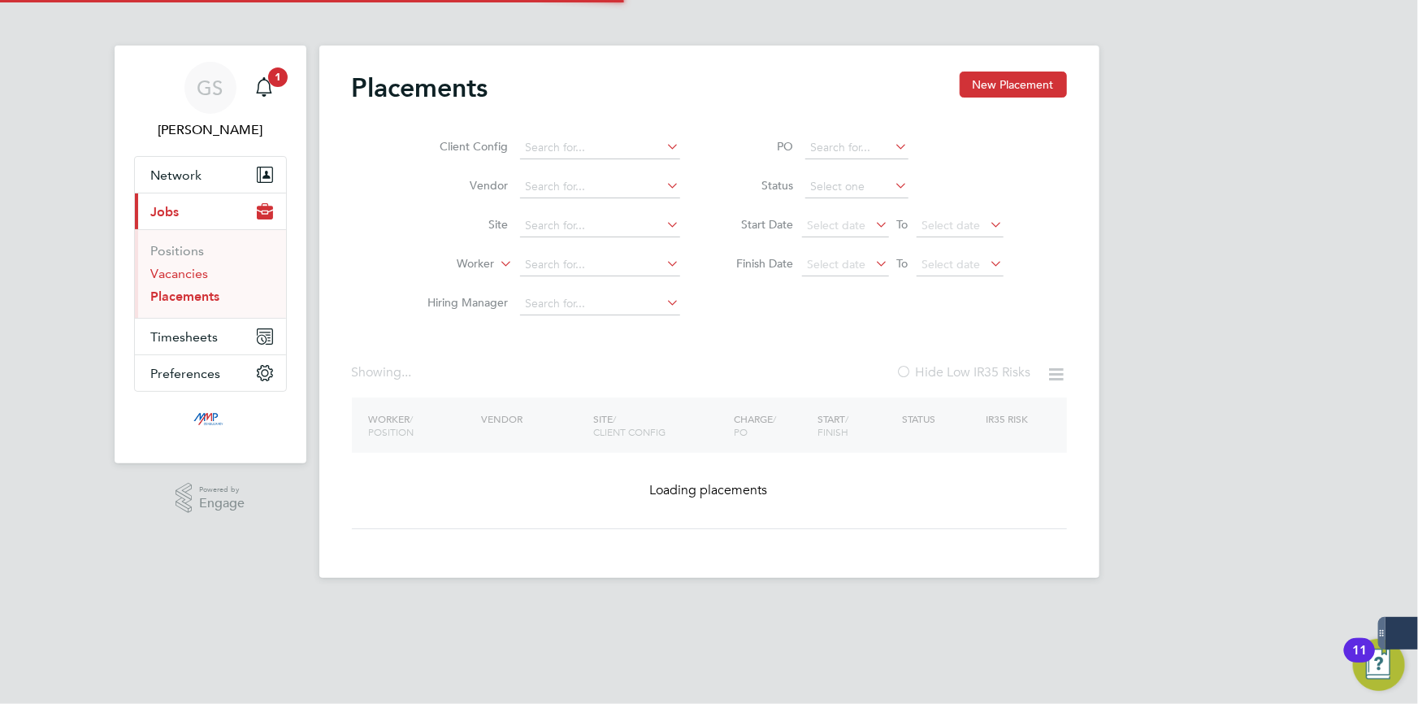
click at [176, 275] on link "Vacancies" at bounding box center [180, 273] width 58 height 15
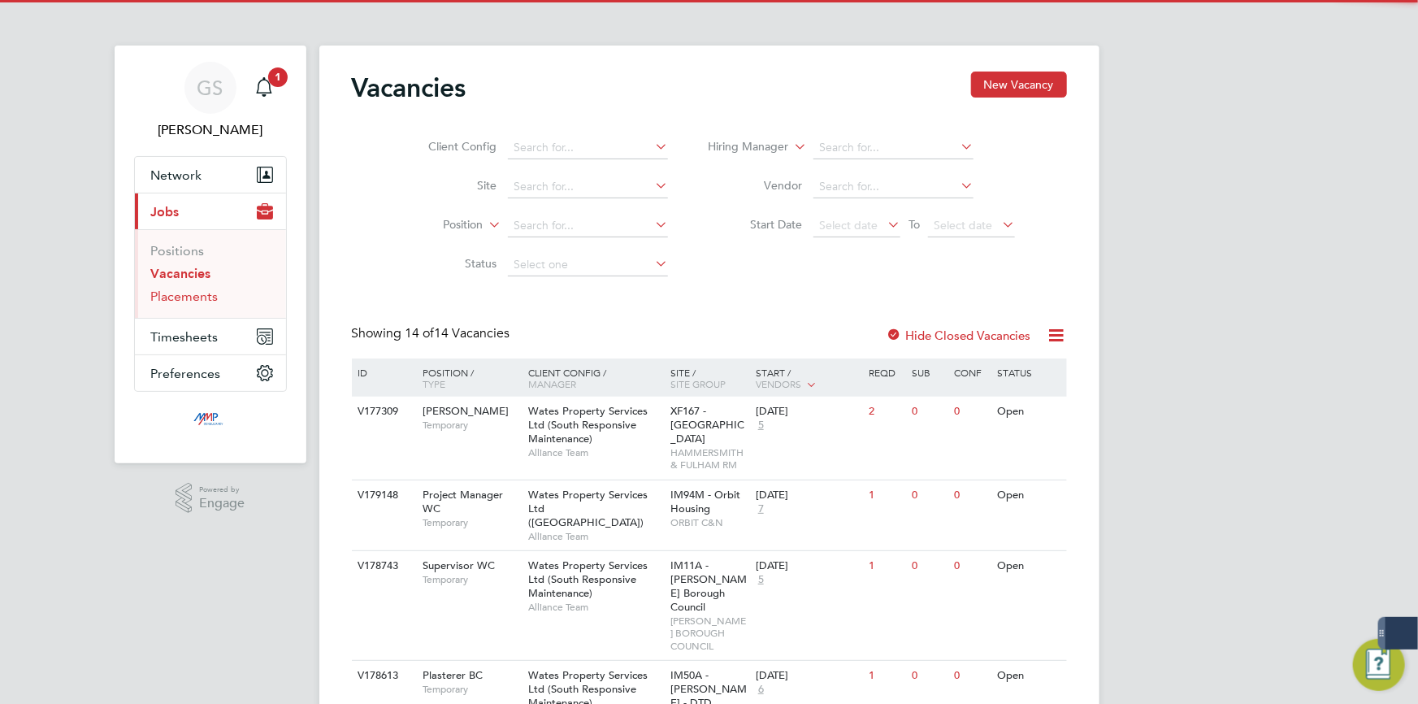
click at [178, 299] on link "Placements" at bounding box center [184, 295] width 67 height 15
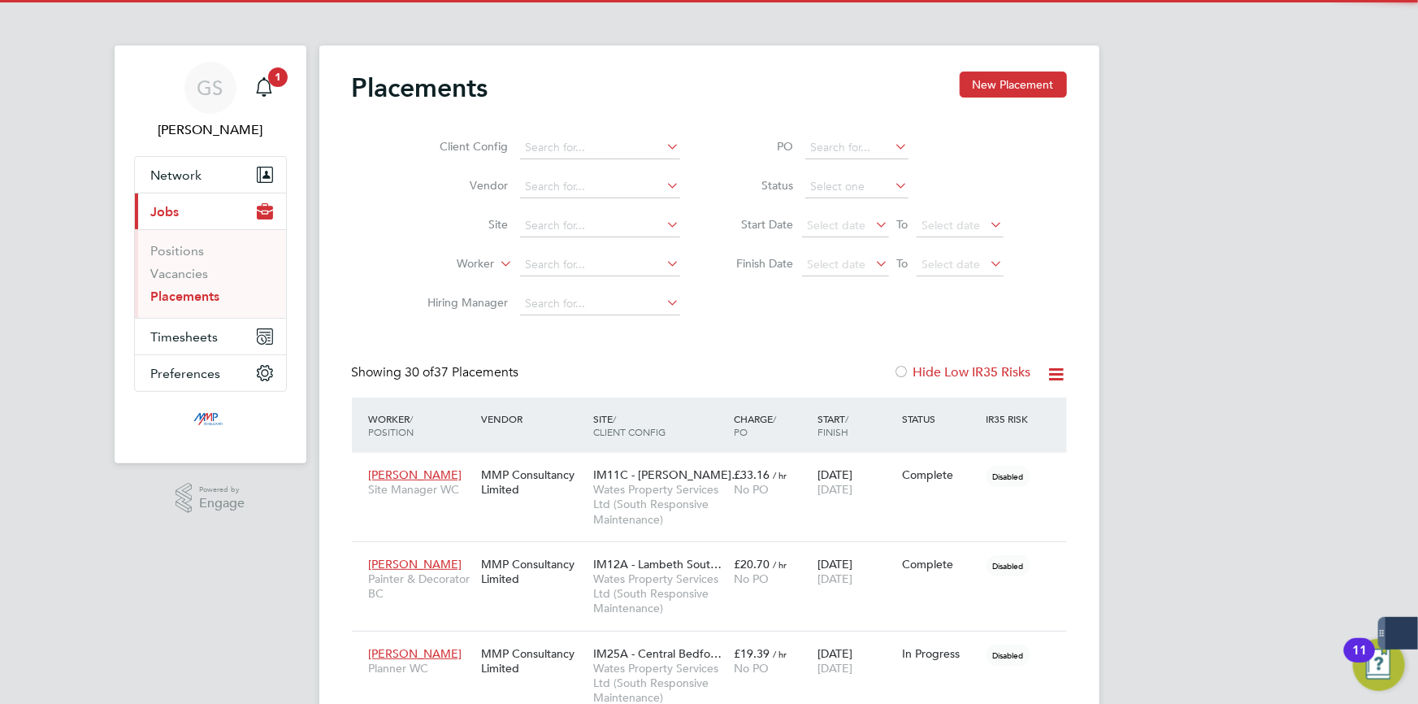
scroll to position [46, 113]
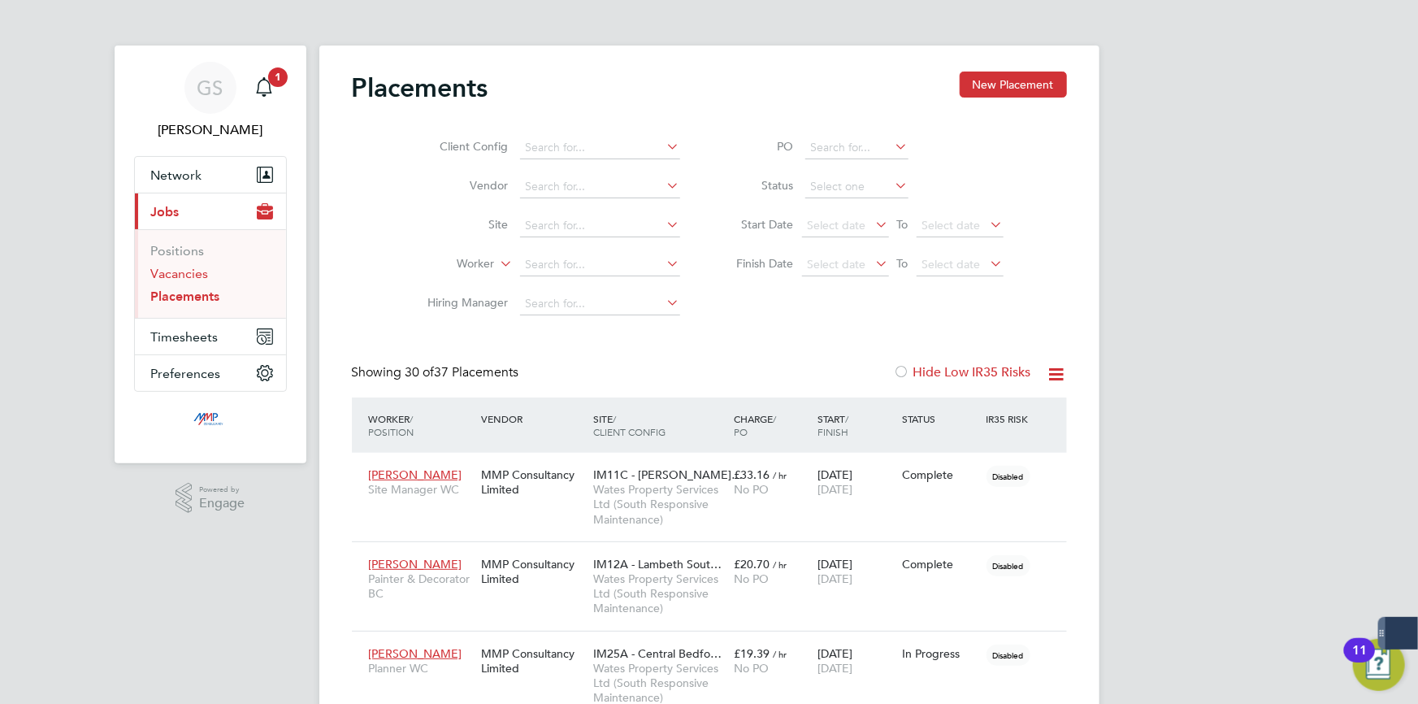
click at [181, 280] on link "Vacancies" at bounding box center [180, 273] width 58 height 15
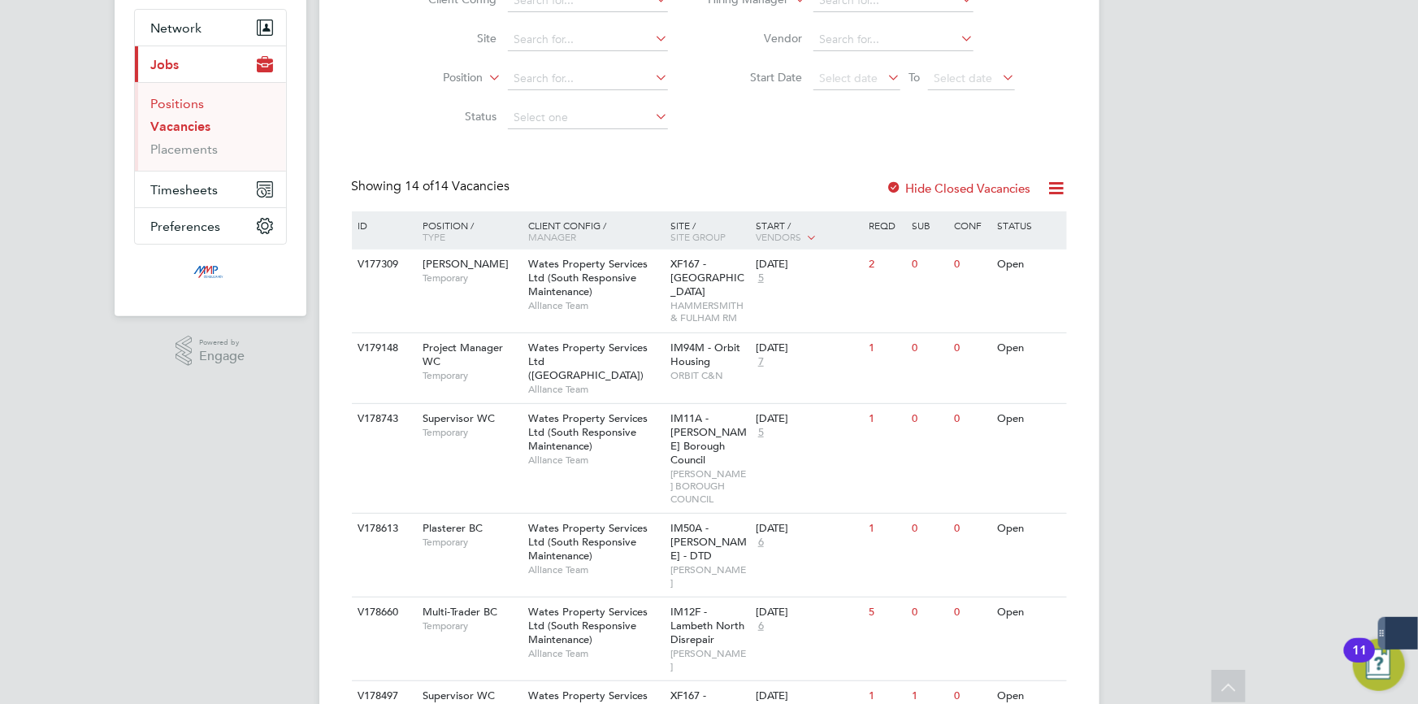
click at [175, 103] on link "Positions" at bounding box center [178, 103] width 54 height 15
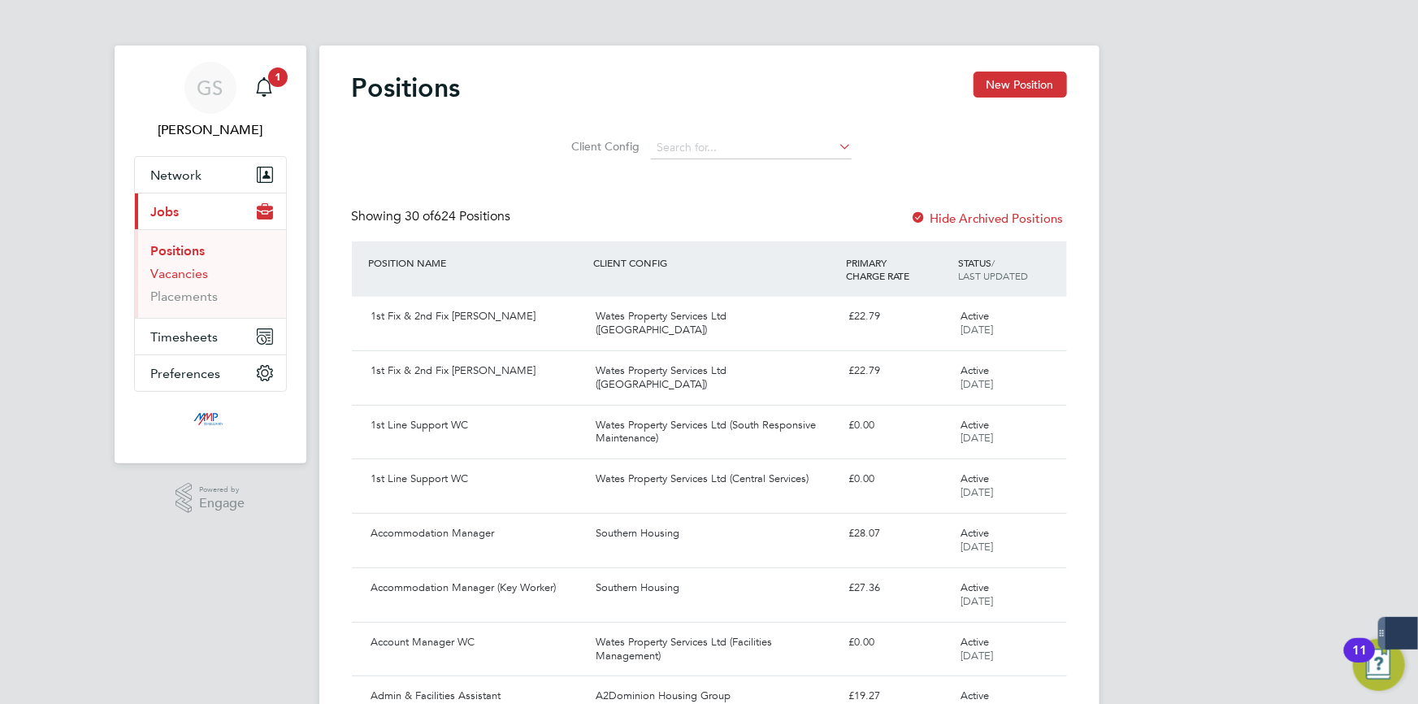
click at [176, 275] on link "Vacancies" at bounding box center [180, 273] width 58 height 15
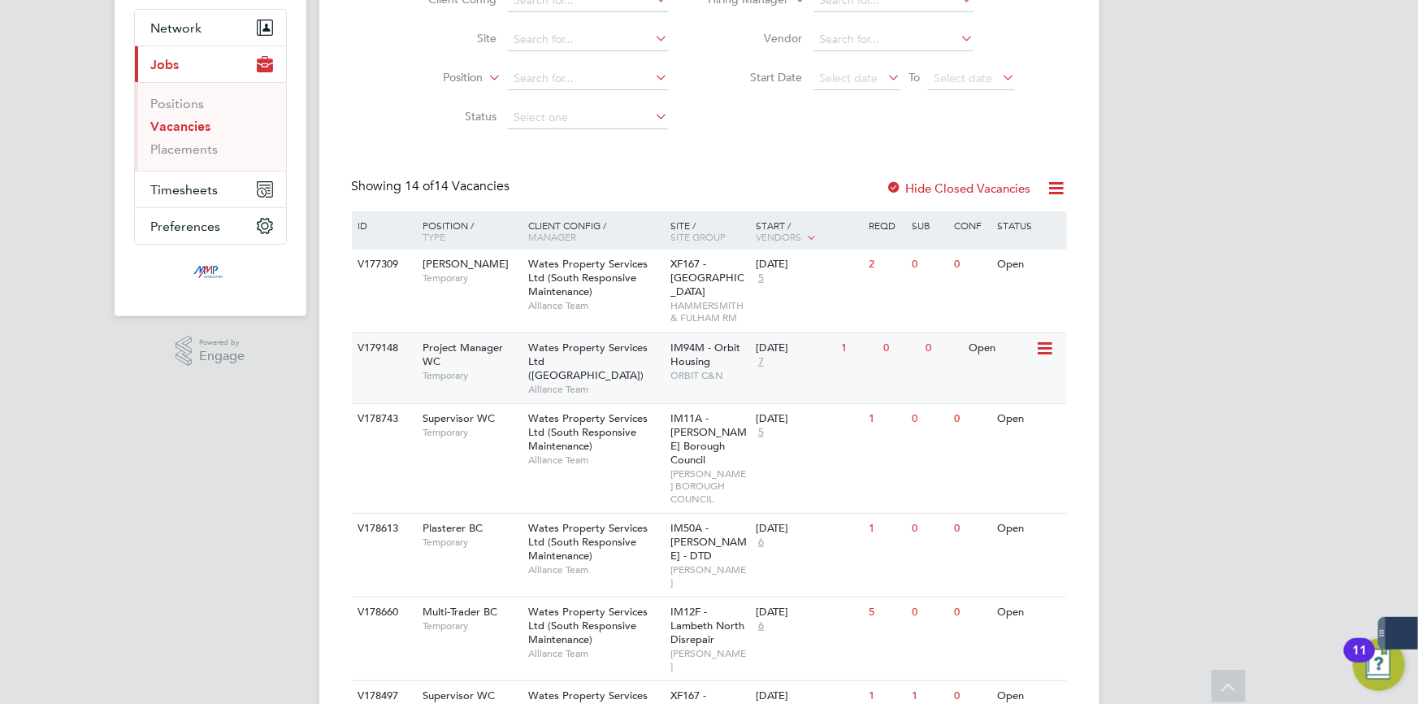
click at [479, 349] on span "Project Manager WC" at bounding box center [463, 355] width 80 height 28
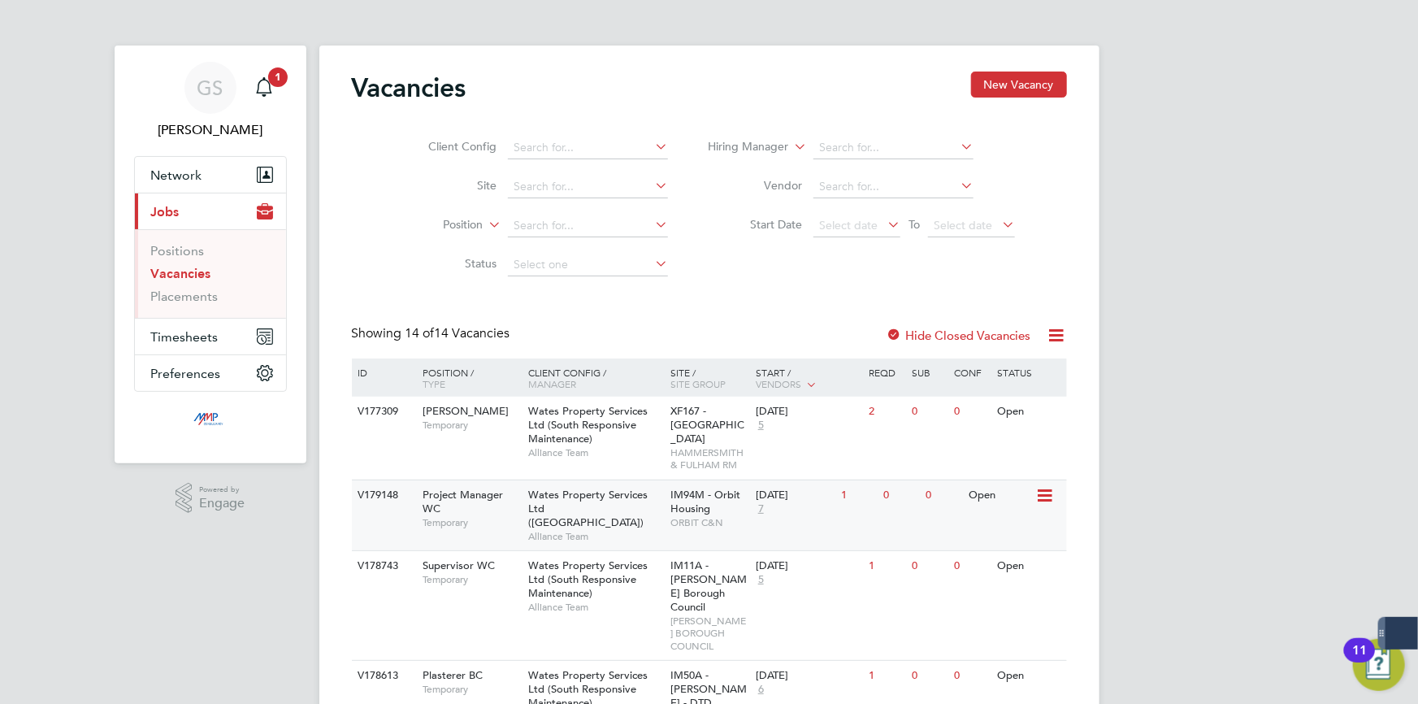
click at [453, 497] on span "Project Manager WC" at bounding box center [463, 502] width 80 height 28
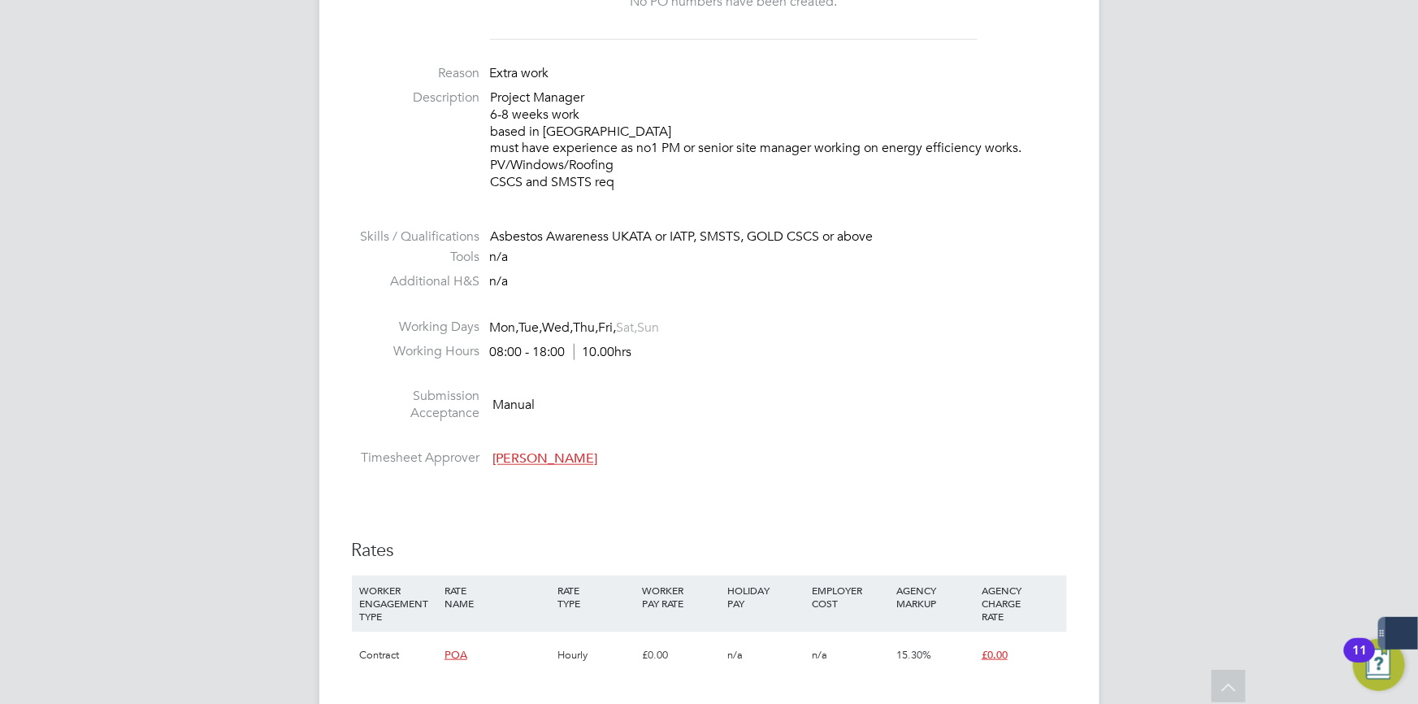
scroll to position [596, 0]
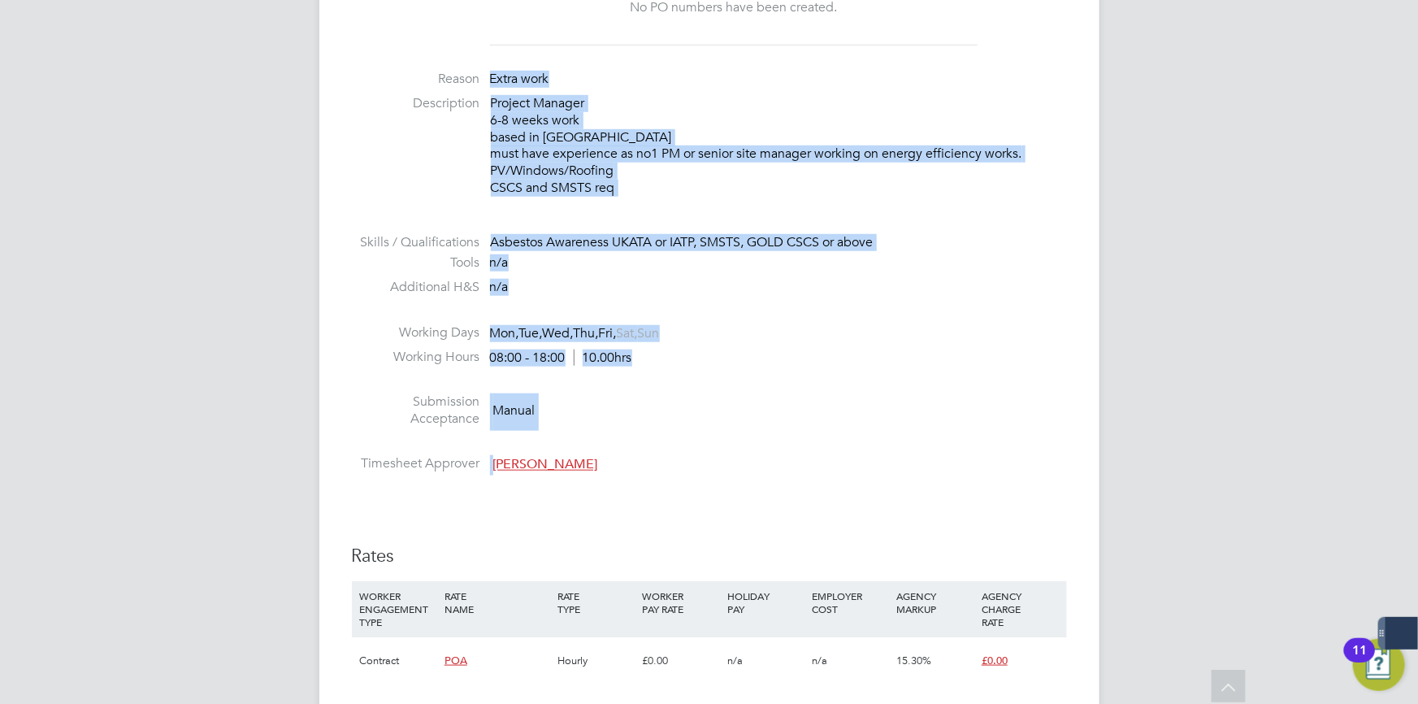
drag, startPoint x: 499, startPoint y: 310, endPoint x: 419, endPoint y: 73, distance: 250.6
click at [419, 73] on ul "PO No PO Number Valid From Valid To Expiry No PO numbers have been created. Rea…" at bounding box center [709, 204] width 715 height 553
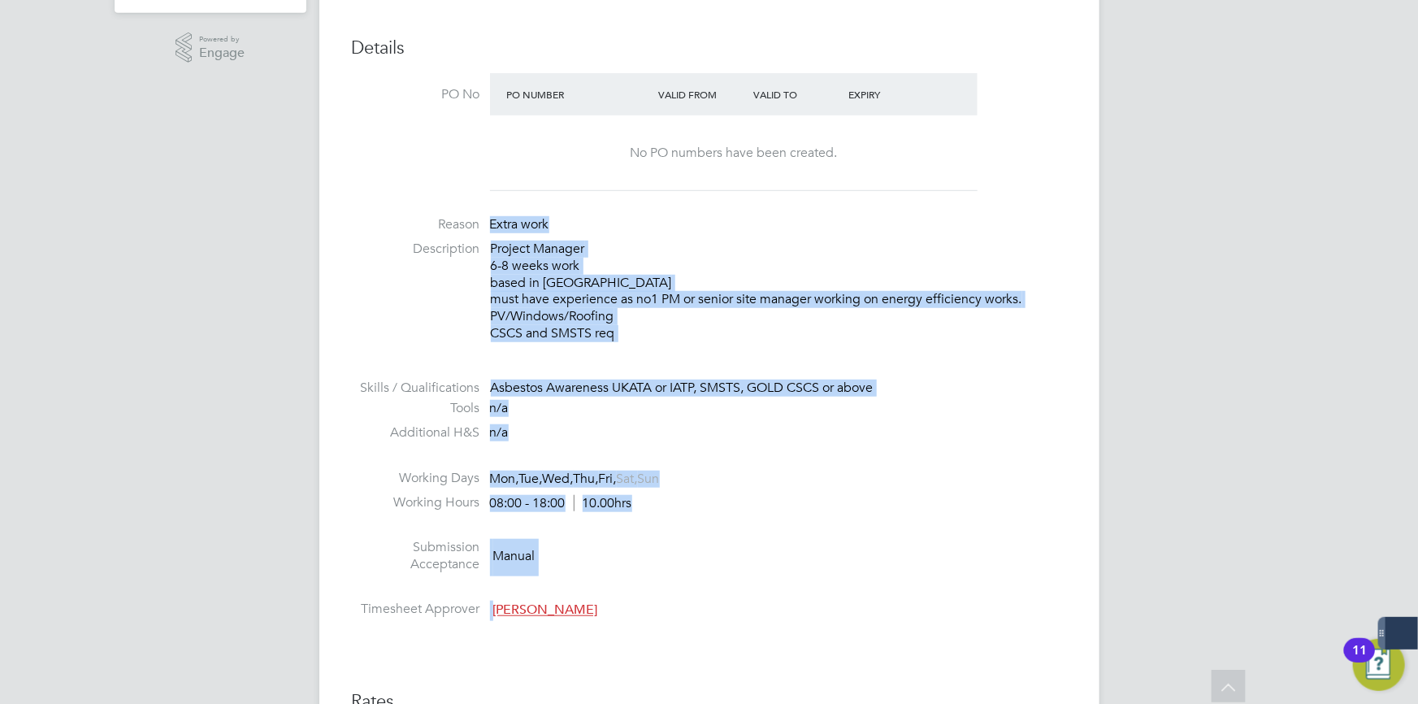
scroll to position [448, 0]
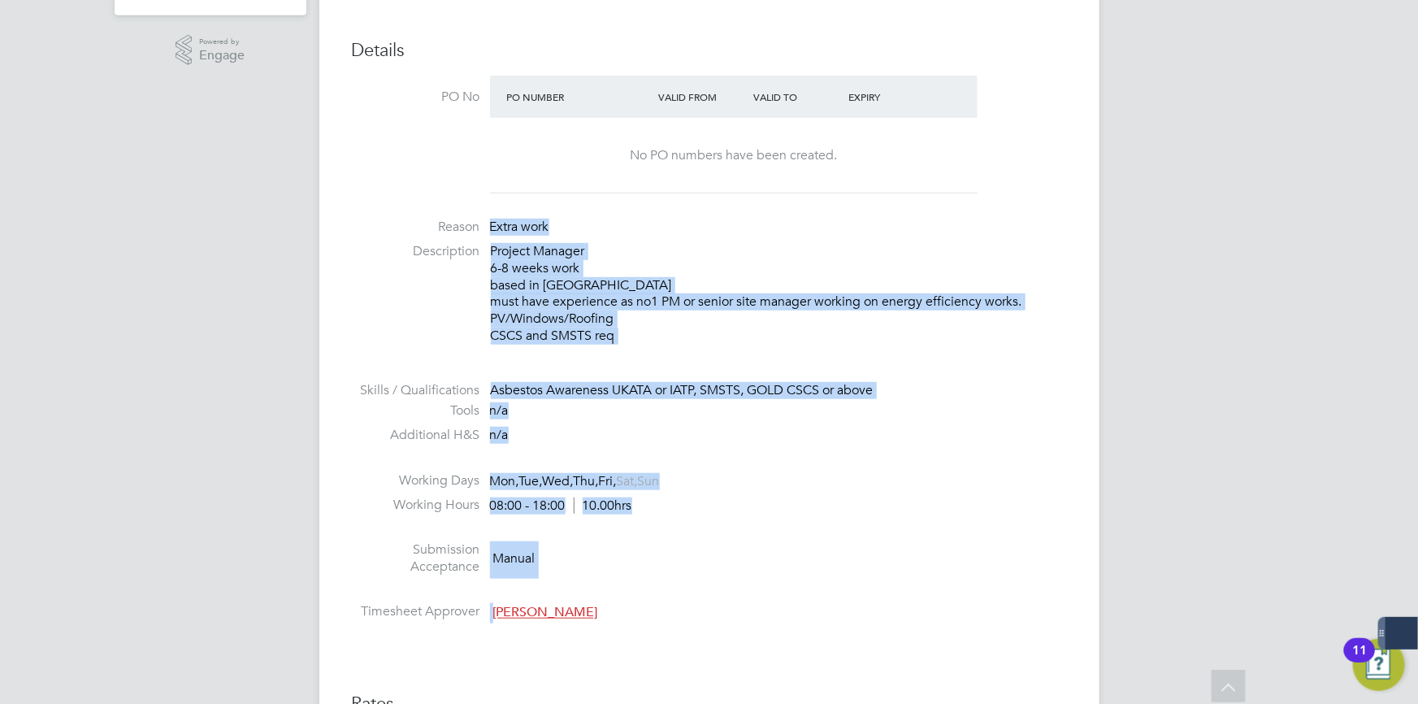
click at [436, 219] on label "Reason" at bounding box center [416, 227] width 128 height 17
drag, startPoint x: 439, startPoint y: 221, endPoint x: 646, endPoint y: 308, distance: 224.7
click at [637, 299] on ul "PO No PO Number Valid From Valid To Expiry No PO numbers have been created. Rea…" at bounding box center [709, 352] width 715 height 553
click at [646, 308] on p "Project Manager 6-8 weeks work based in leamington Spa must have experience as …" at bounding box center [779, 294] width 576 height 102
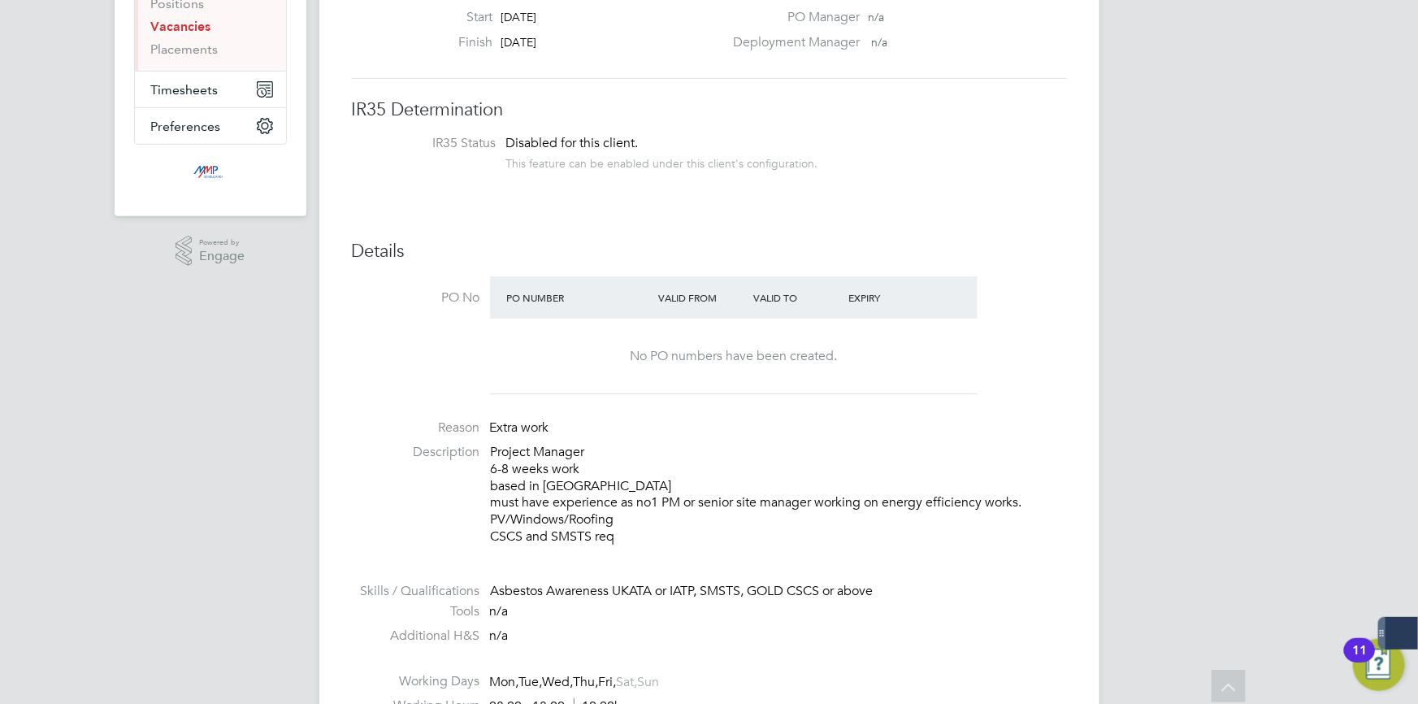
scroll to position [488, 0]
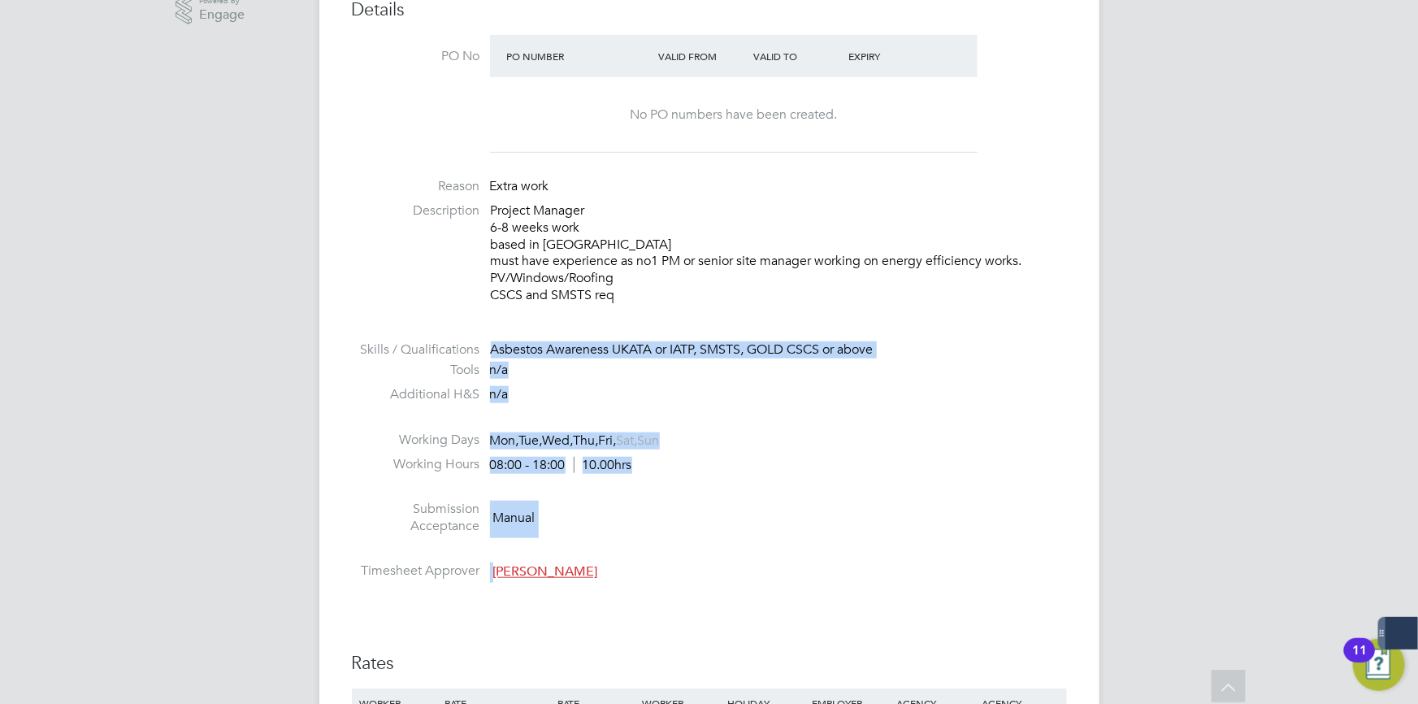
drag, startPoint x: 592, startPoint y: 573, endPoint x: 310, endPoint y: 333, distance: 370.1
click at [826, 518] on li "Submission Acceptance Manual" at bounding box center [709, 521] width 715 height 41
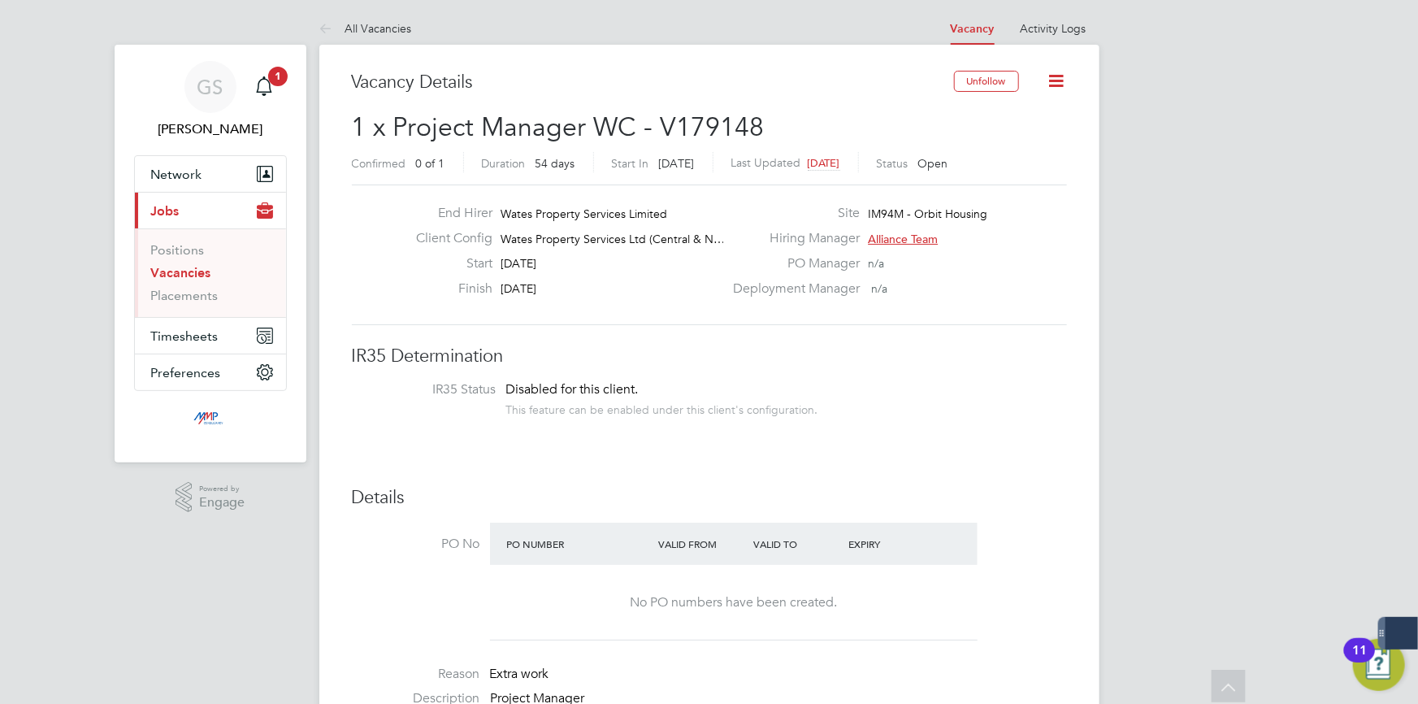
scroll to position [0, 0]
click at [918, 236] on span "Alliance Team" at bounding box center [903, 239] width 70 height 15
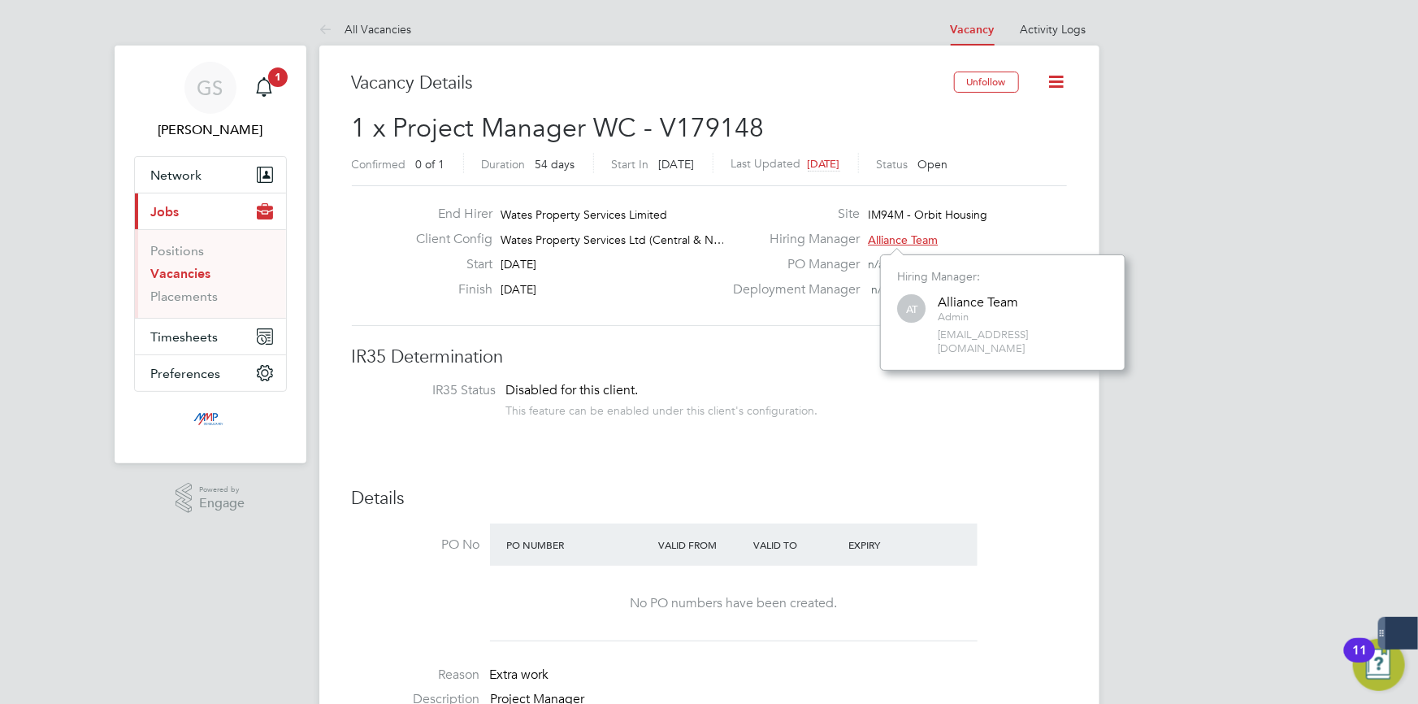
click at [859, 213] on label "Site" at bounding box center [791, 214] width 137 height 17
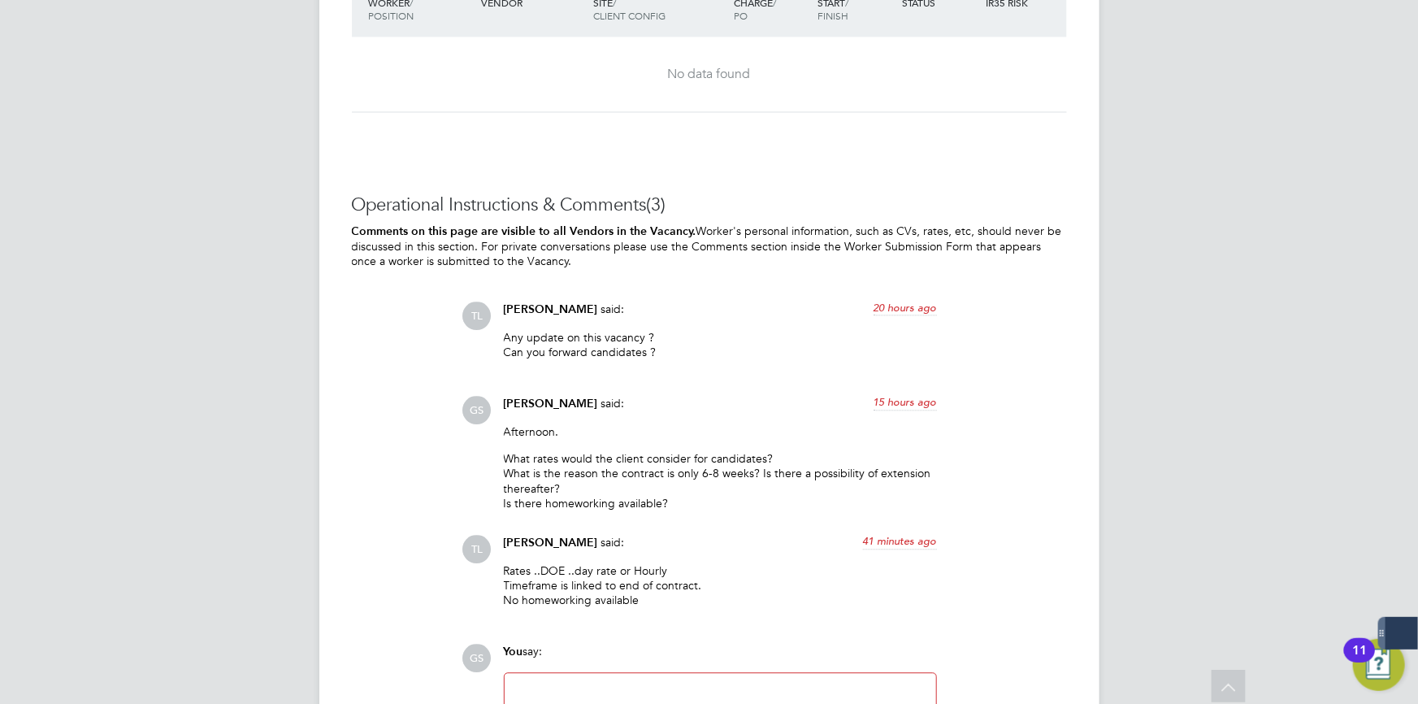
scroll to position [1698, 0]
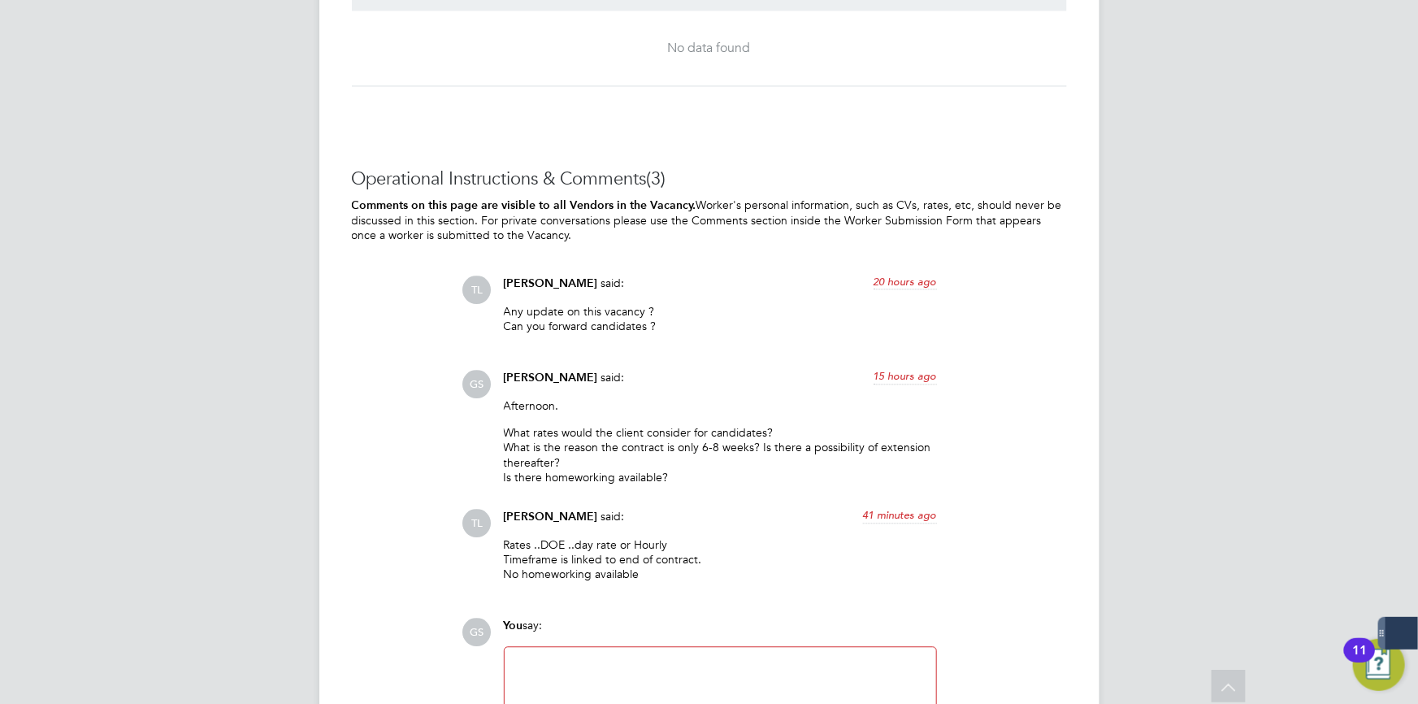
click at [675, 481] on li "Is there homeworking available?" at bounding box center [720, 477] width 433 height 15
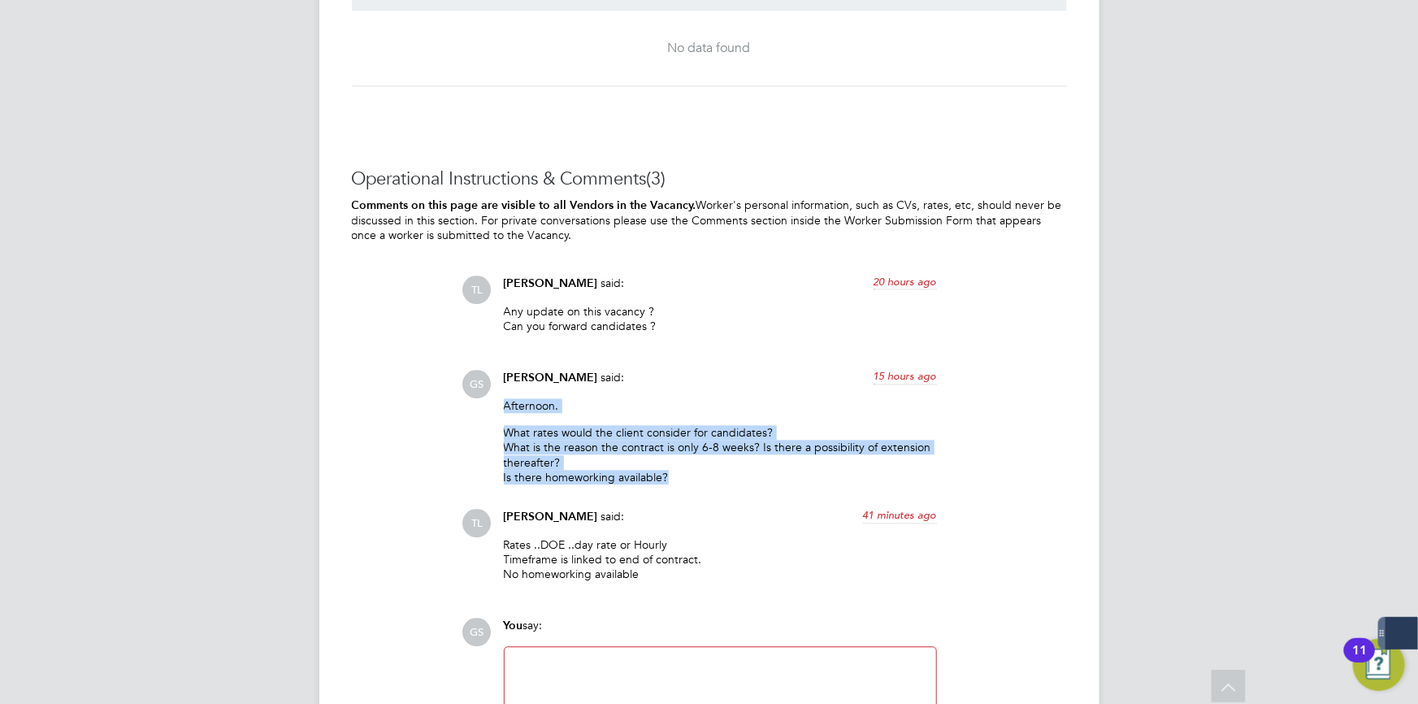
drag, startPoint x: 618, startPoint y: 459, endPoint x: 439, endPoint y: 402, distance: 187.6
click at [439, 402] on div "Operational Instructions & Comments (3) Comments on this page are visible to al…" at bounding box center [709, 471] width 715 height 609
click at [718, 404] on p "Afternoon." at bounding box center [720, 405] width 433 height 15
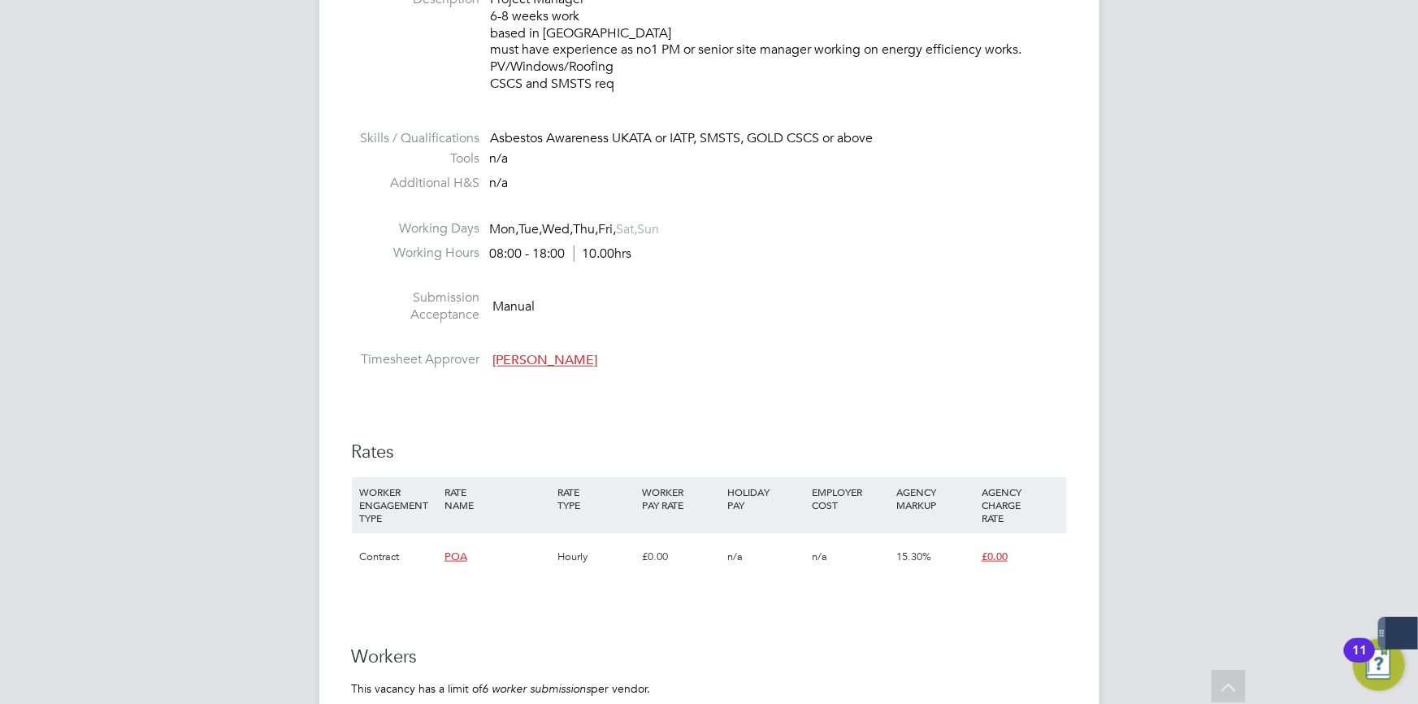
scroll to position [886, 0]
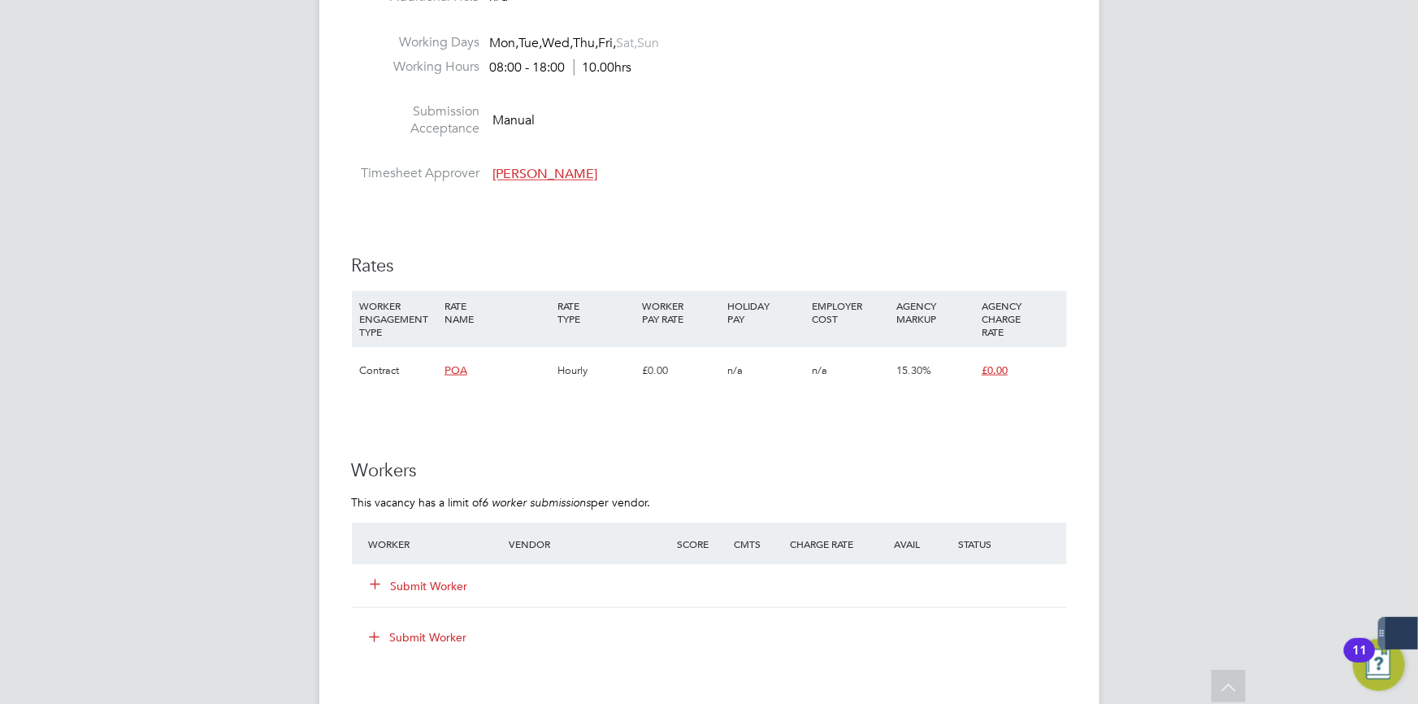
click at [528, 163] on li at bounding box center [709, 155] width 715 height 21
click at [528, 165] on li "Timesheet Approver Tom Langley" at bounding box center [709, 177] width 715 height 24
click at [528, 167] on span "Tom Langley" at bounding box center [545, 175] width 105 height 16
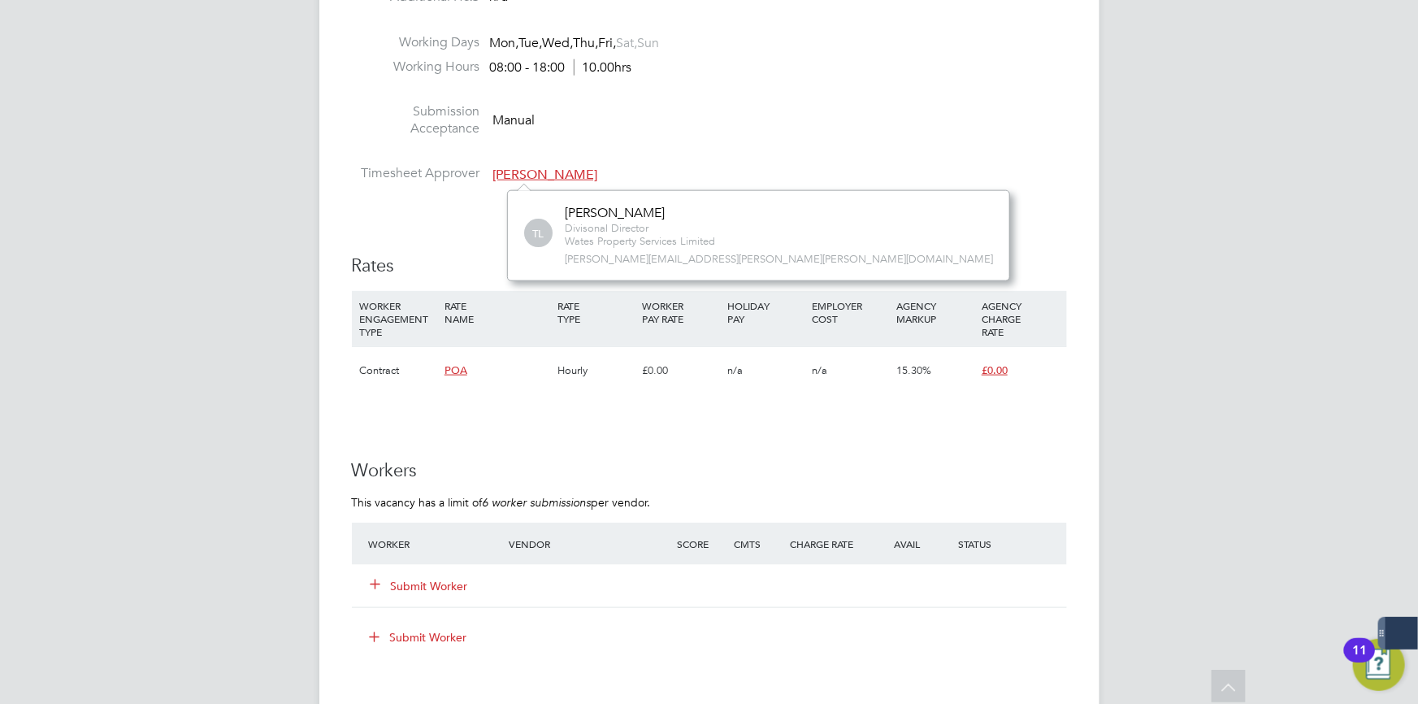
scroll to position [89, 244]
drag, startPoint x: 689, startPoint y: 259, endPoint x: 536, endPoint y: 257, distance: 152.8
click at [536, 257] on div "TL Tom Langley Divisonal Director Wates Property Services Limited tom.langley@w…" at bounding box center [758, 236] width 469 height 62
copy span "tom.langley@wates.co.uk"
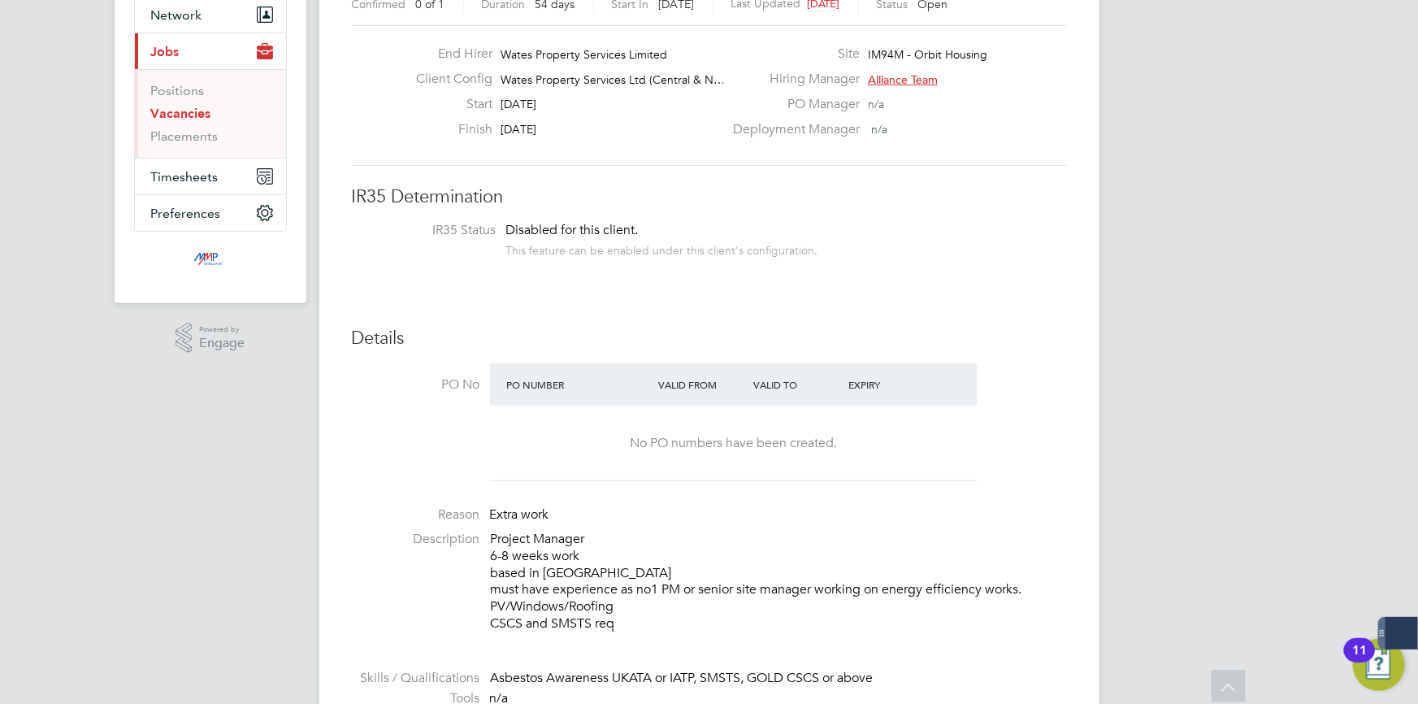
scroll to position [0, 0]
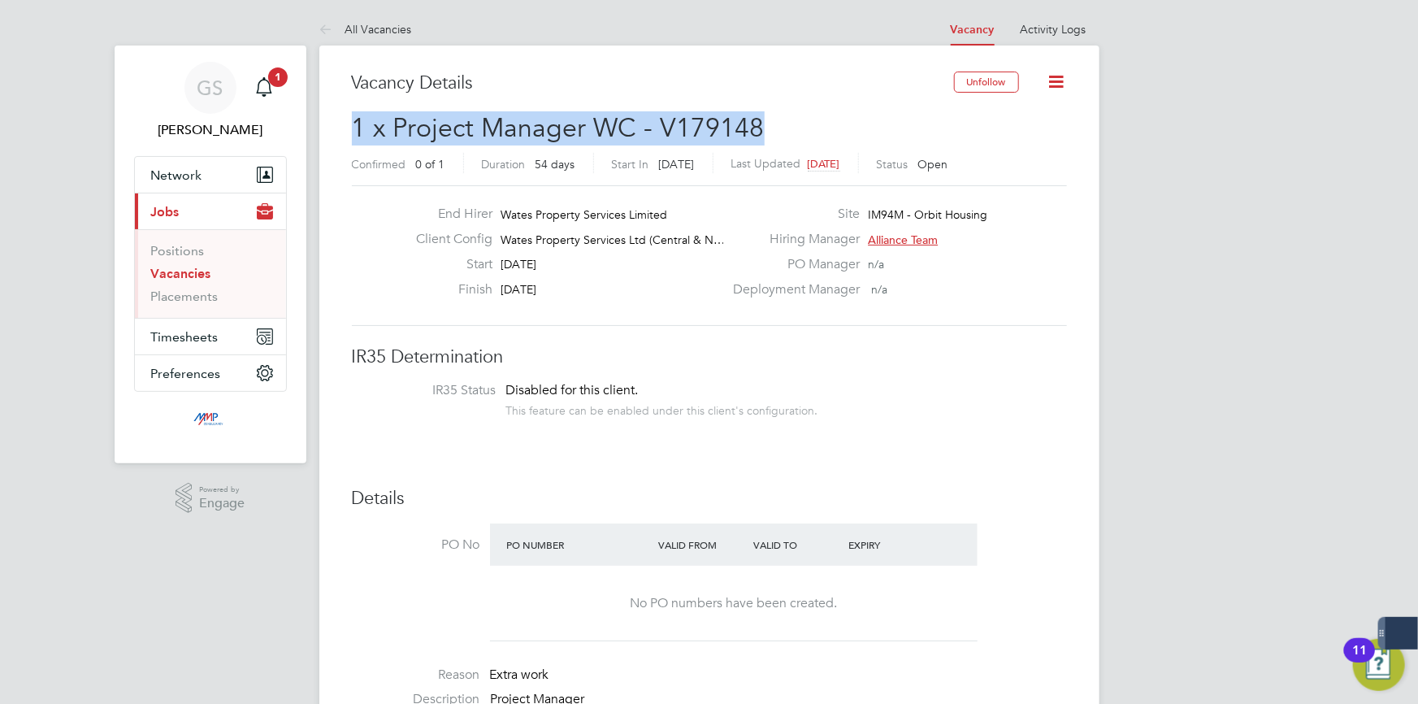
drag, startPoint x: 787, startPoint y: 122, endPoint x: 352, endPoint y: 114, distance: 435.7
click at [352, 114] on h2 "1 x Project Manager WC - V179148 Confirmed 0 of 1 Duration 54 days Start In in …" at bounding box center [709, 145] width 715 height 68
copy span "1 x Project Manager WC - V179148"
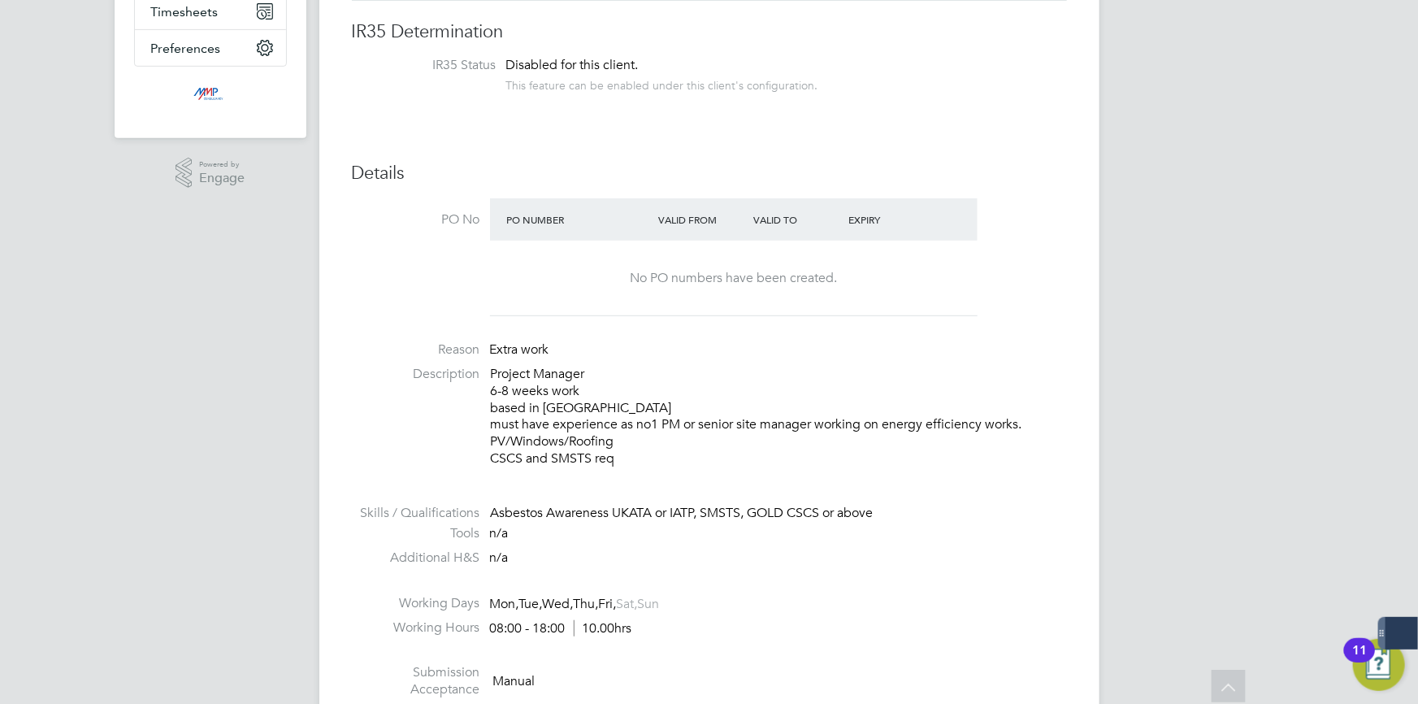
scroll to position [517, 0]
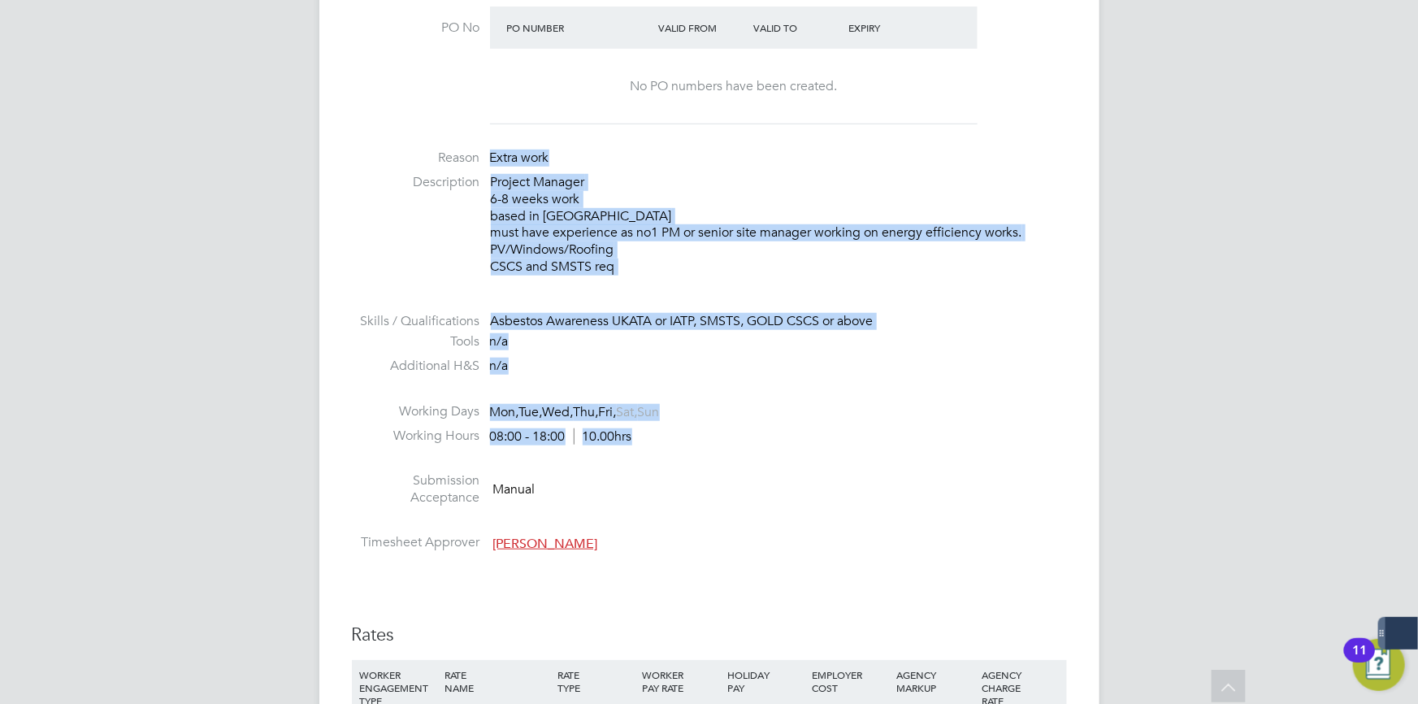
drag, startPoint x: 617, startPoint y: 431, endPoint x: 457, endPoint y: 143, distance: 329.2
click at [457, 143] on ul "PO No PO Number Valid From Valid To Expiry No PO numbers have been created. Rea…" at bounding box center [709, 283] width 715 height 553
copy ul "Extra work Description Project Manager 6-8 weeks work based in leamington Spa m…"
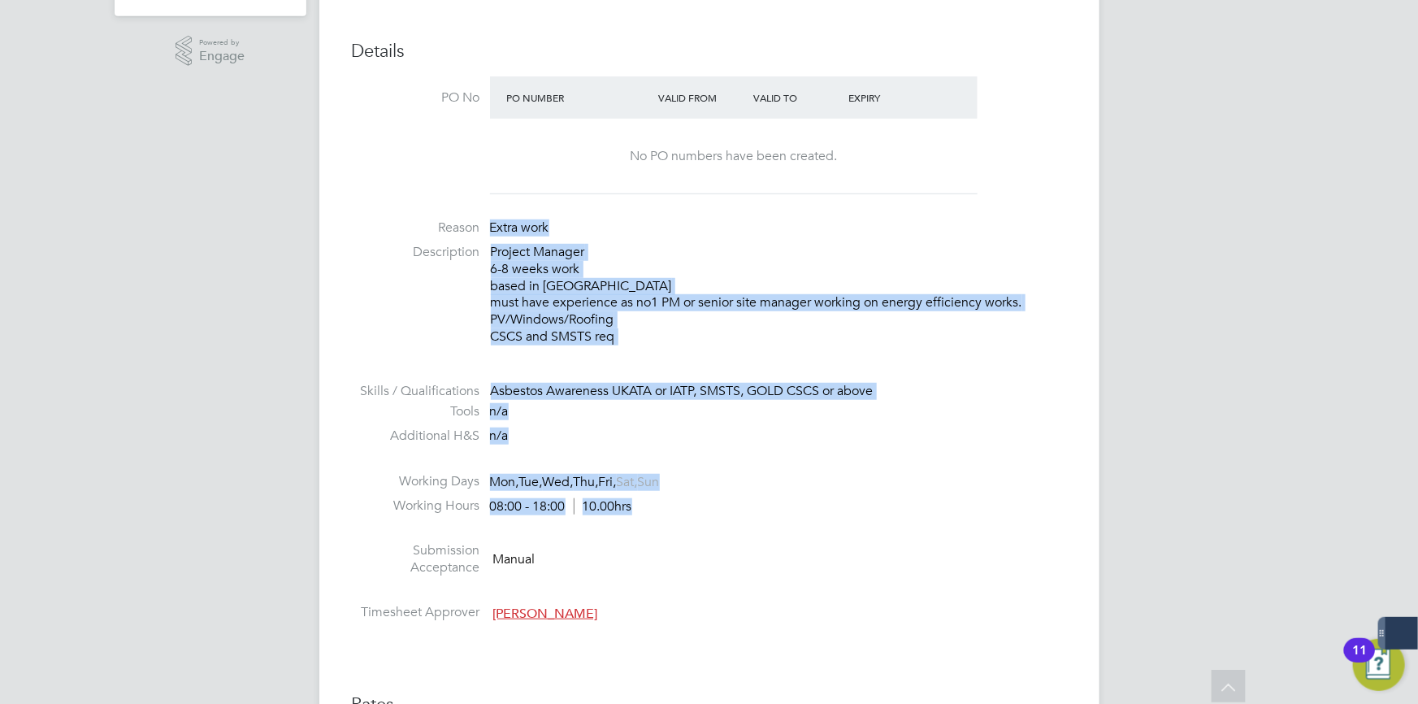
scroll to position [443, 0]
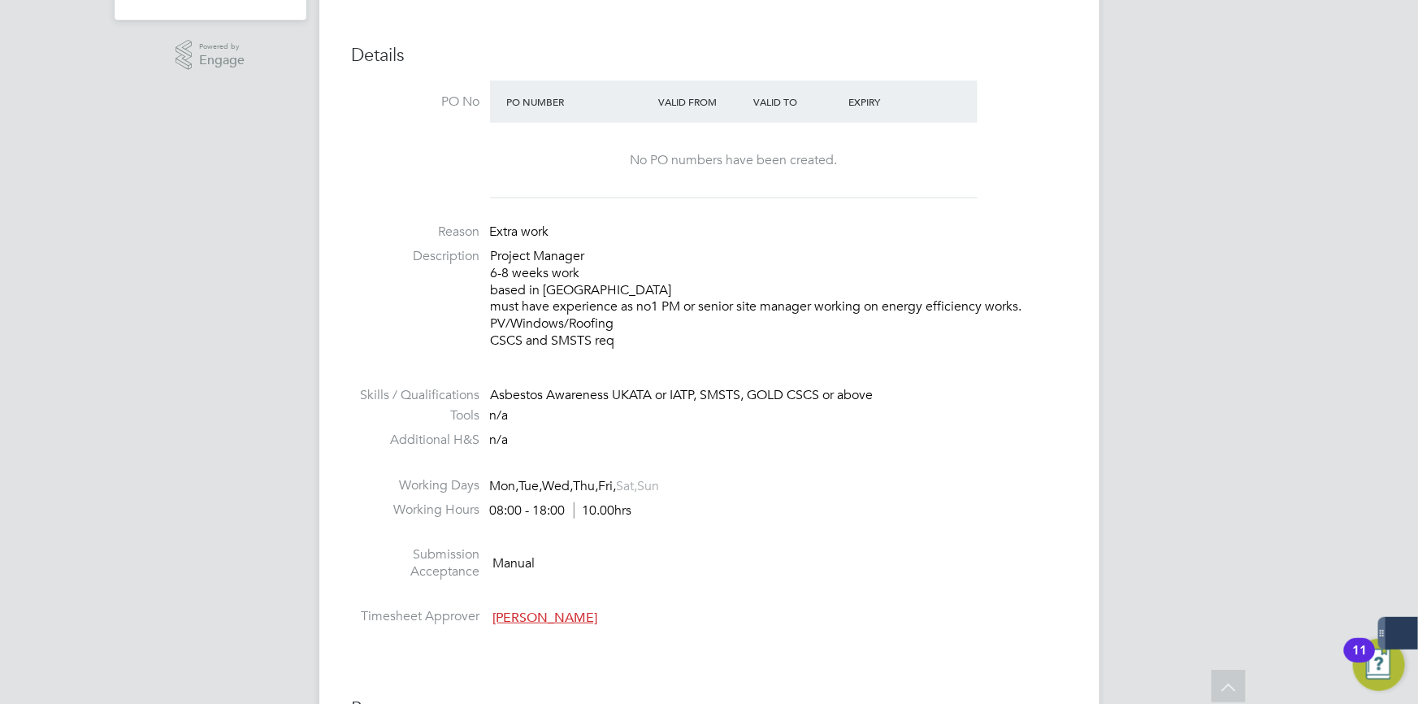
click at [819, 523] on li "Working Hours 08:00 - 18:00 10.00hrs" at bounding box center [709, 513] width 715 height 24
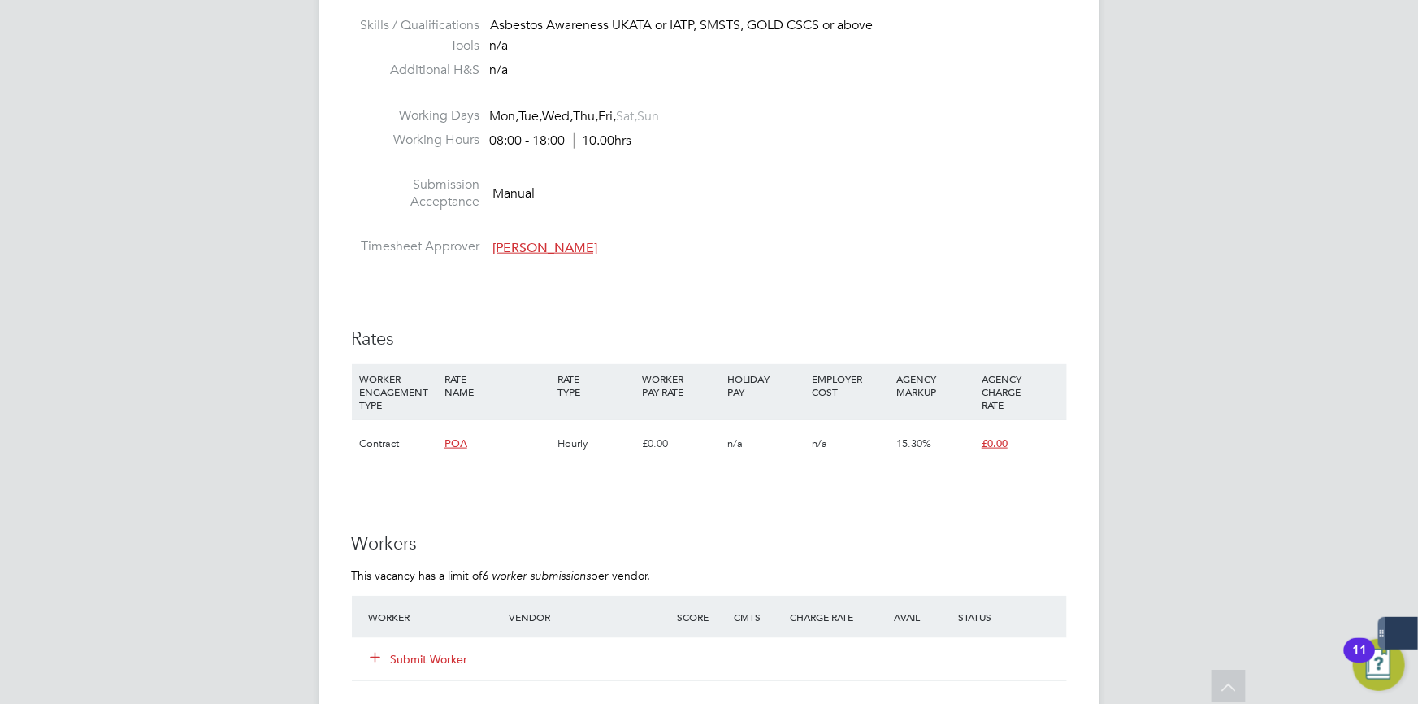
scroll to position [813, 0]
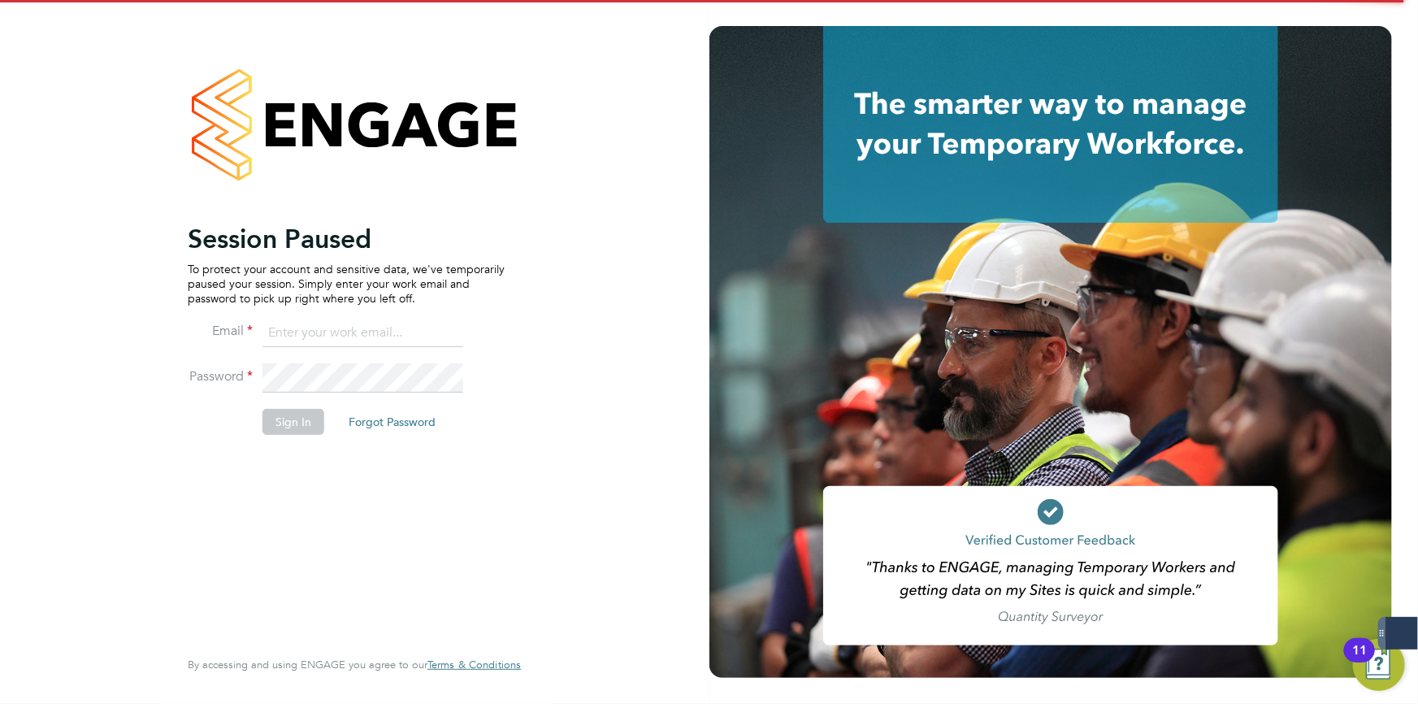
type input "george@mmpconsultancy.co.uk"
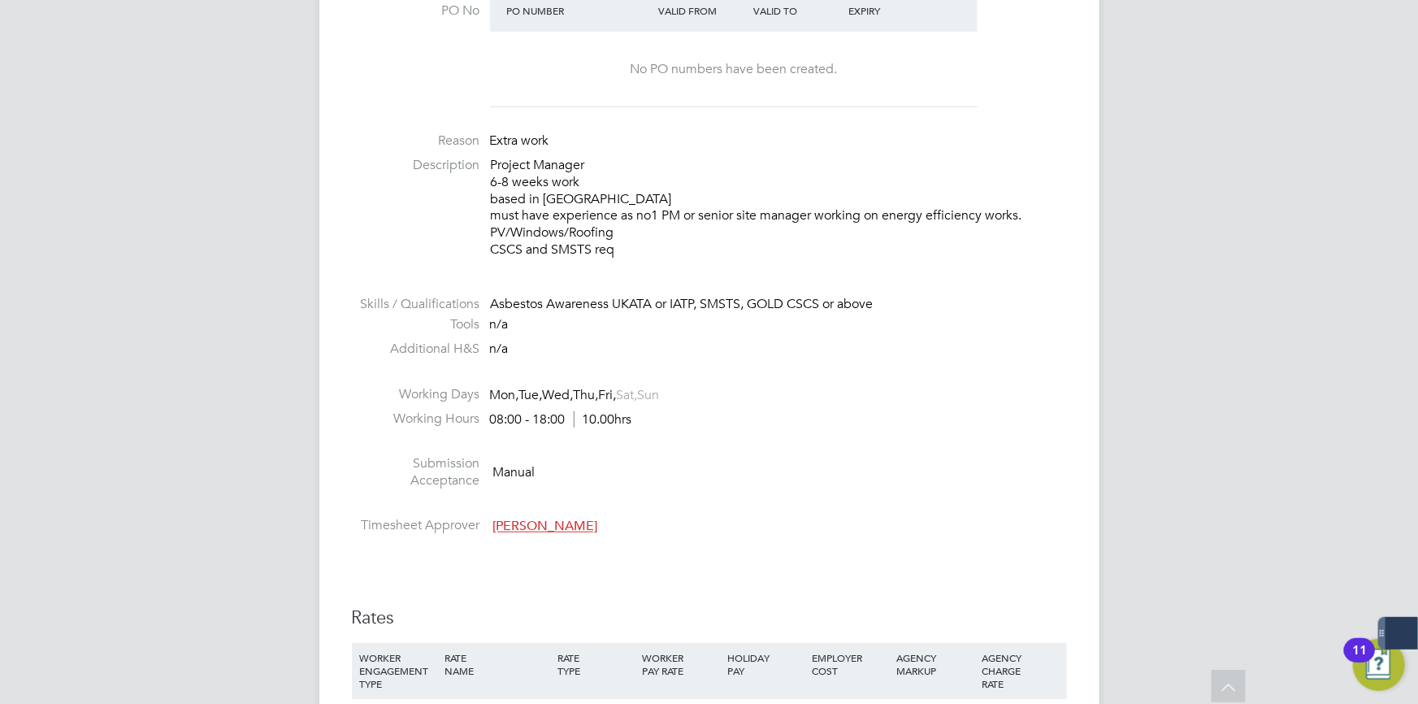
scroll to position [517, 0]
